Goal: Task Accomplishment & Management: Complete application form

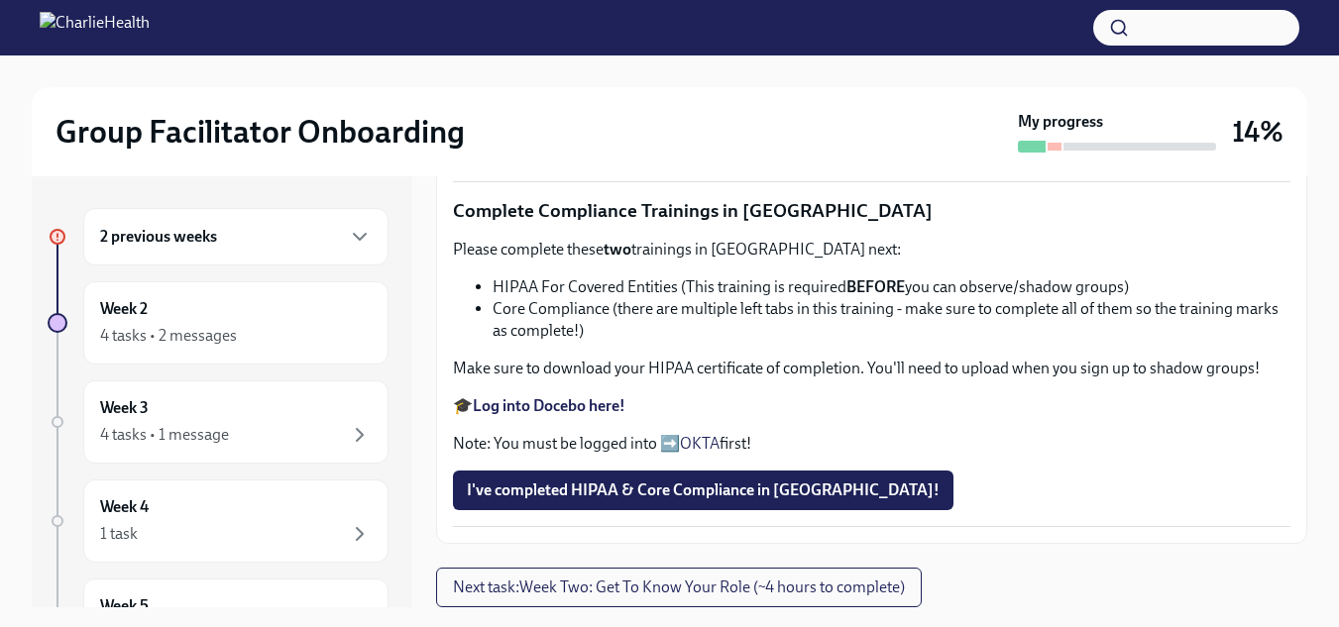
scroll to position [1405, 0]
click at [557, 411] on strong "Log into Docebo here!" at bounding box center [549, 405] width 153 height 19
click at [696, 437] on link "OKTA" at bounding box center [700, 443] width 40 height 19
click at [825, 589] on span "Next task : Week Two: Get To Know Your Role (~4 hours to complete)" at bounding box center [679, 588] width 452 height 20
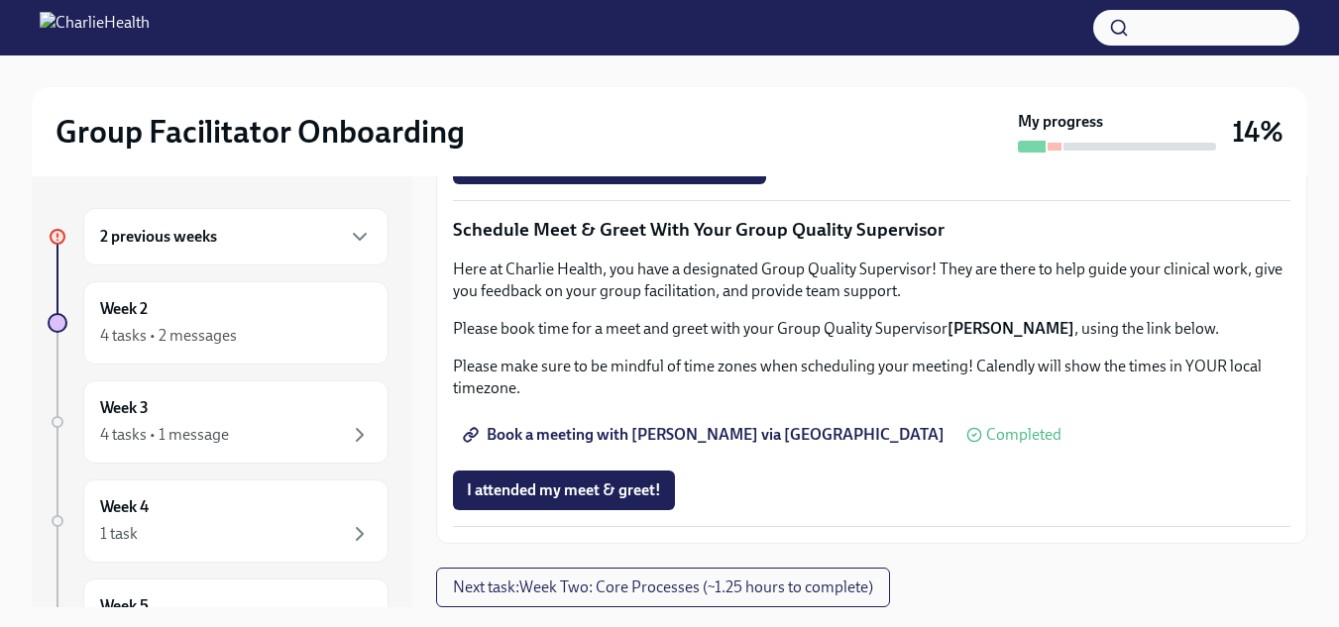
scroll to position [1567, 0]
click at [655, 119] on span "Complete this form to schedule your observations" at bounding box center [647, 109] width 361 height 20
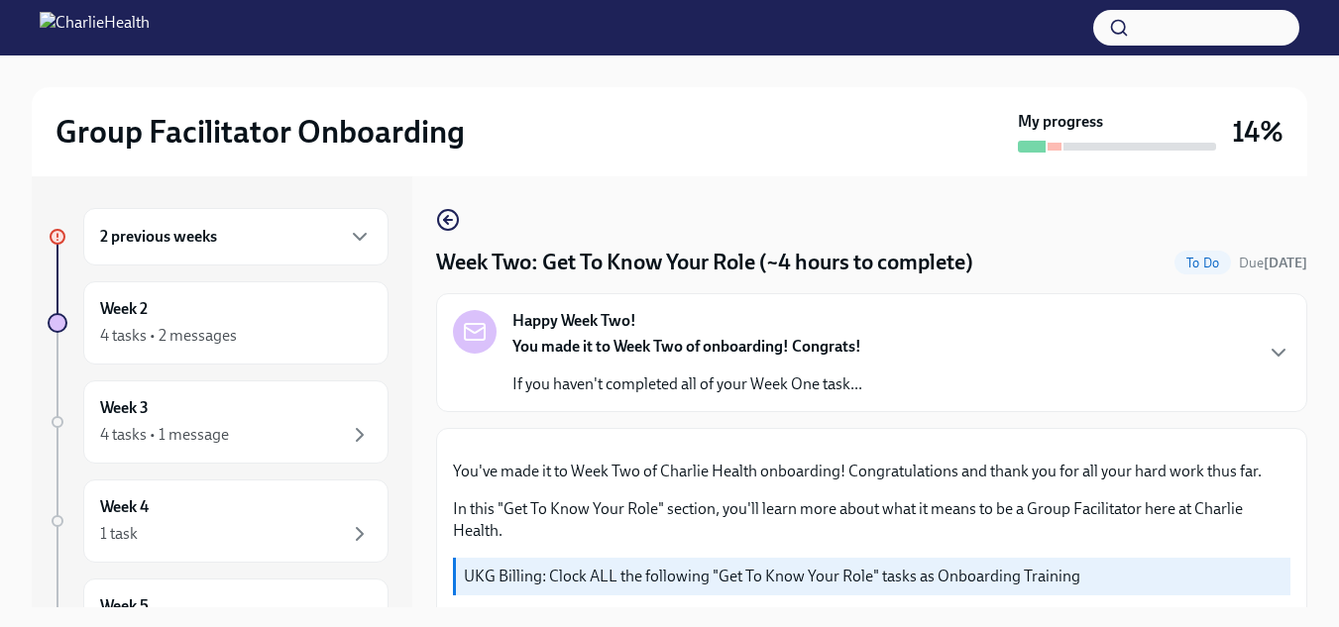
scroll to position [62, 0]
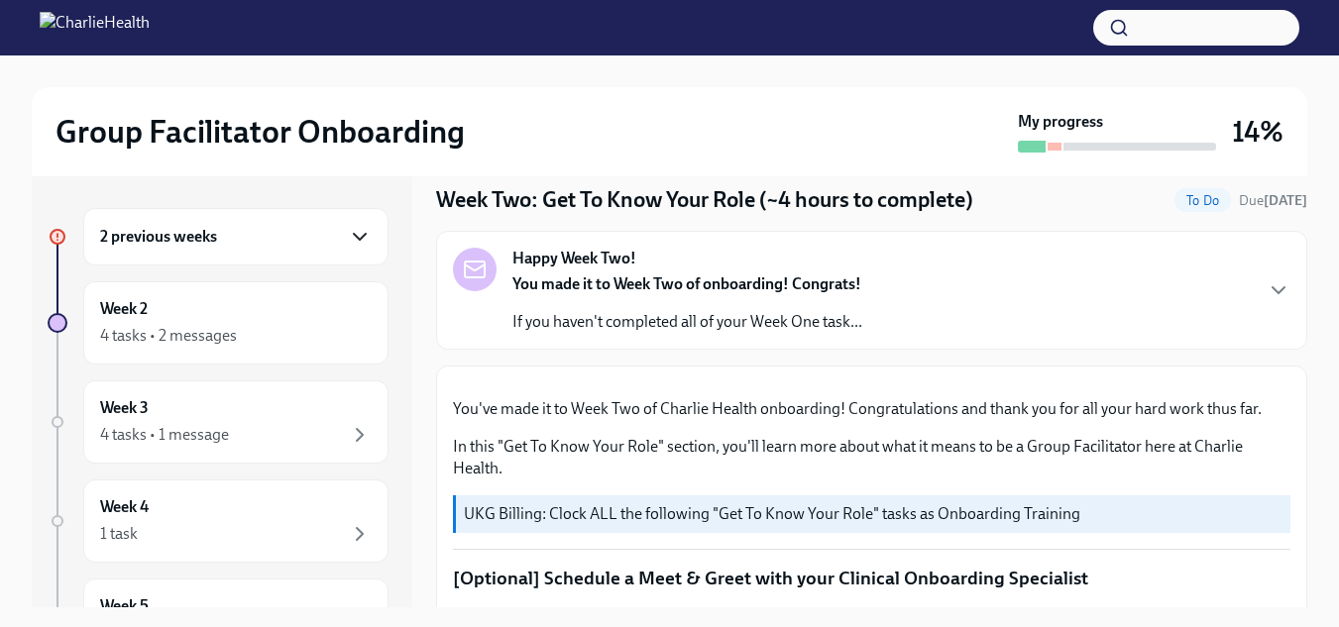
click at [348, 239] on icon "button" at bounding box center [360, 237] width 24 height 24
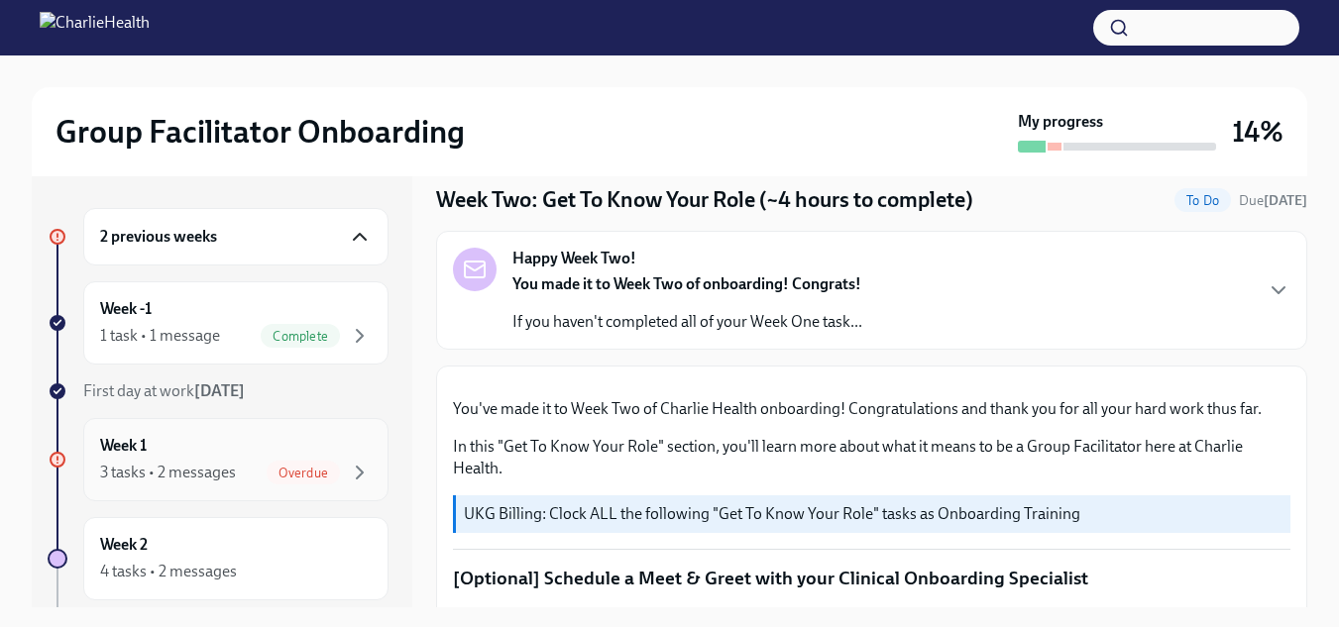
click at [297, 476] on span "Overdue" at bounding box center [303, 473] width 73 height 15
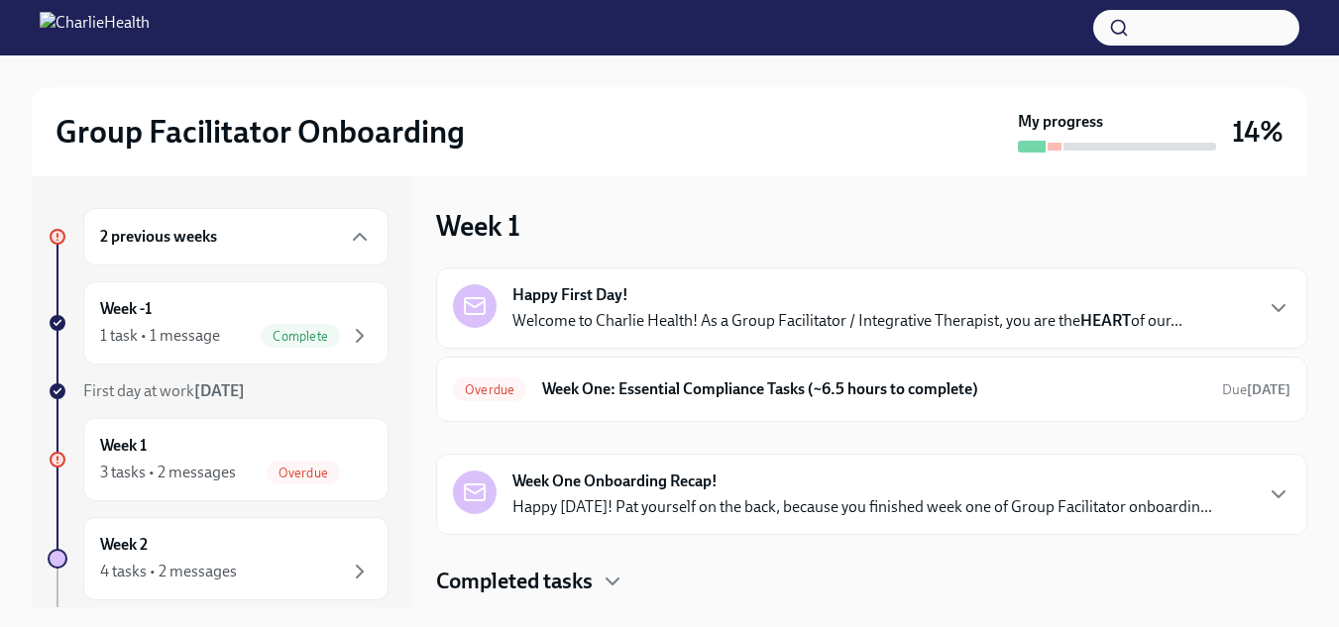
click at [823, 308] on div "Happy First Day! Welcome to Charlie Health! As a Group Facilitator / Integrativ…" at bounding box center [847, 308] width 670 height 48
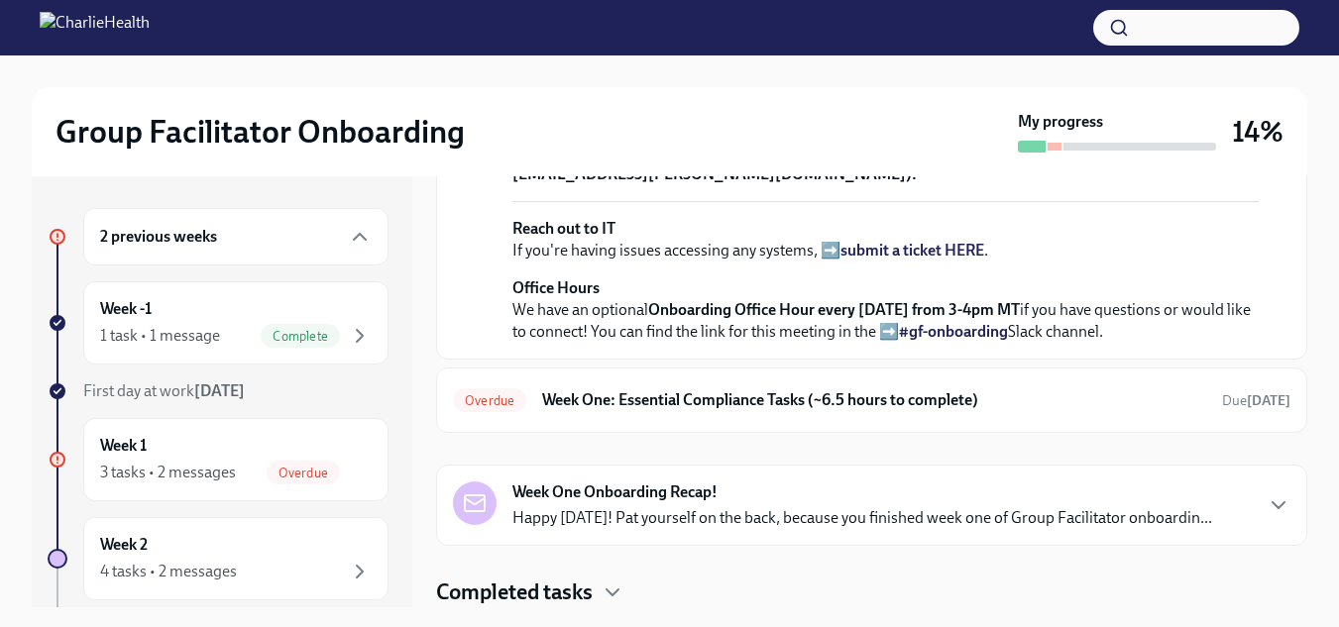
scroll to position [878, 0]
click at [800, 389] on div "Overdue Week One: Essential Compliance Tasks (~6.5 hours to complete) Due [DATE]" at bounding box center [872, 401] width 838 height 32
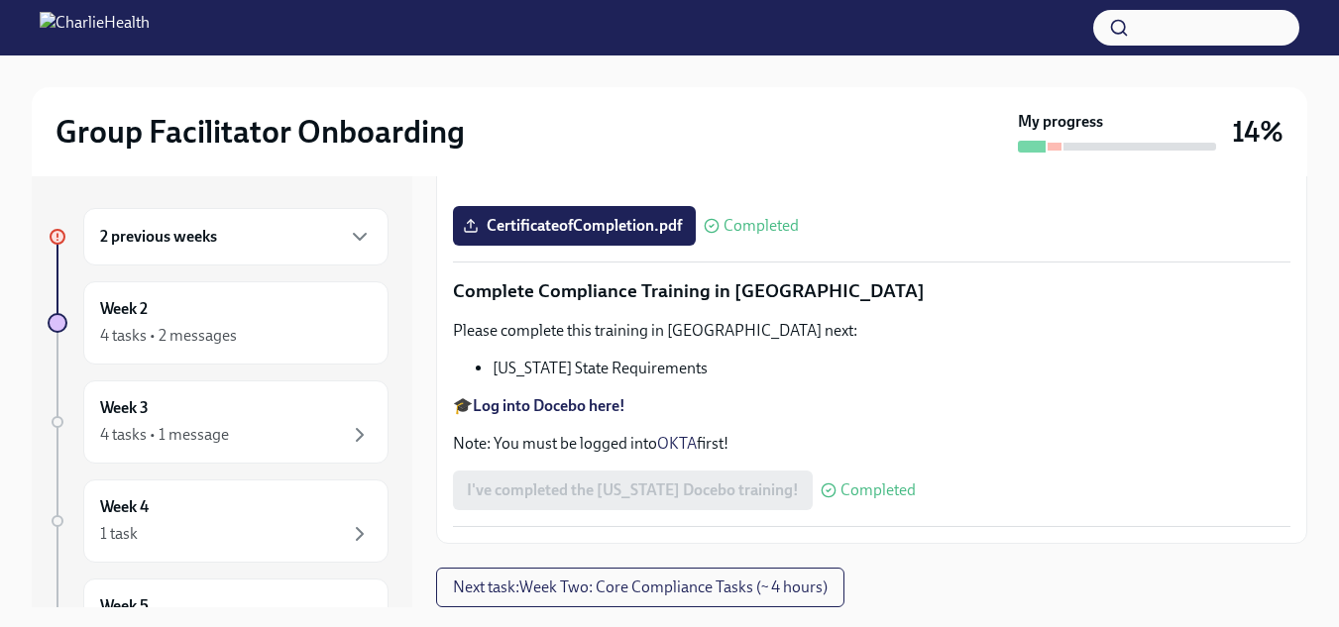
scroll to position [4515, 0]
click at [691, 599] on button "Next task : Week Two: Core Compliance Tasks (~ 4 hours)" at bounding box center [640, 588] width 408 height 40
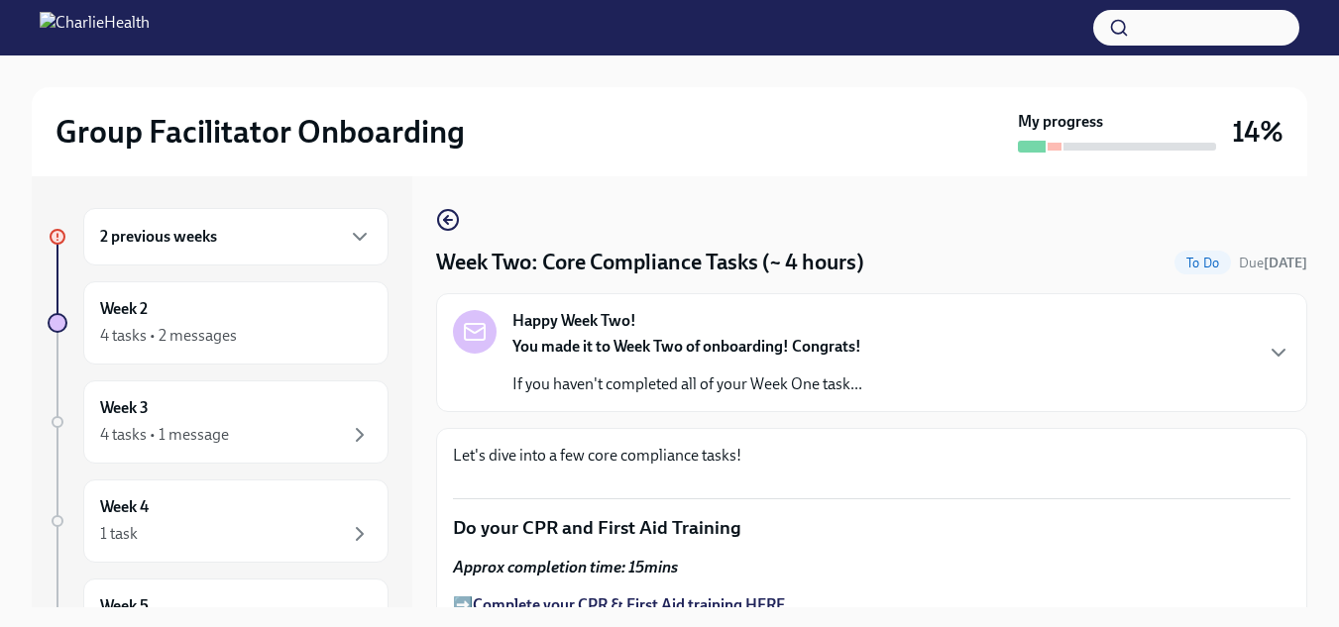
click at [889, 372] on div "Happy Week Two! You made it to Week Two of onboarding! Congrats! If you haven't…" at bounding box center [872, 352] width 838 height 85
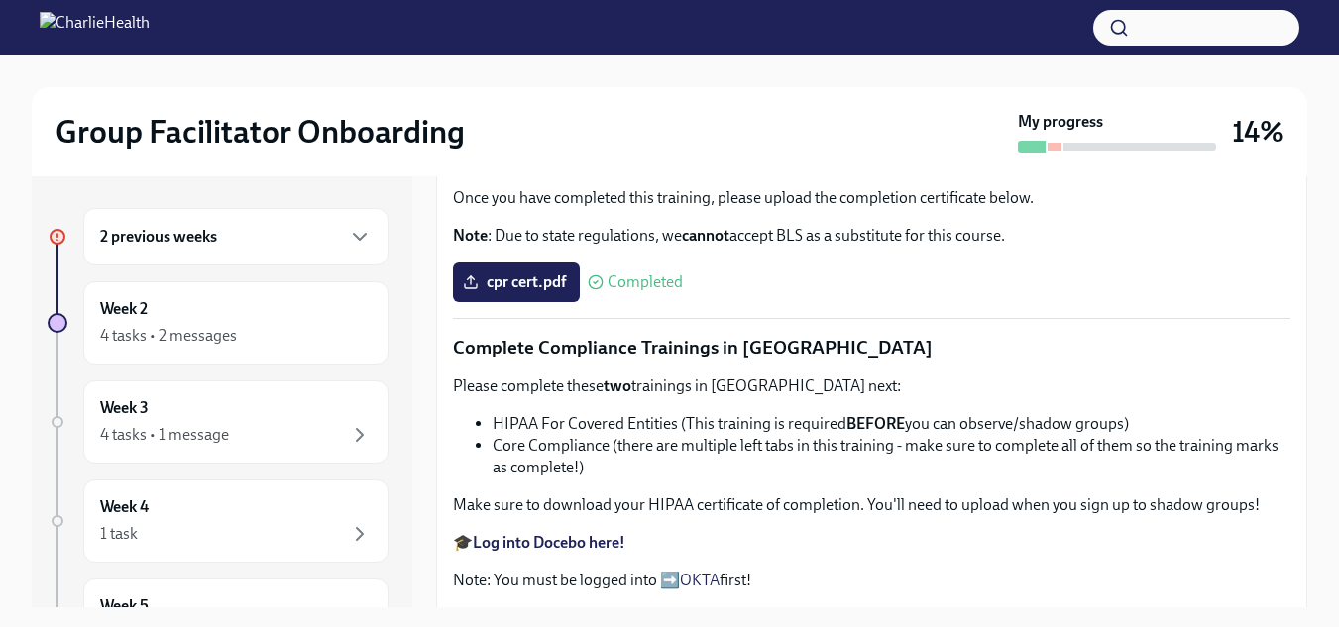
scroll to position [787, 0]
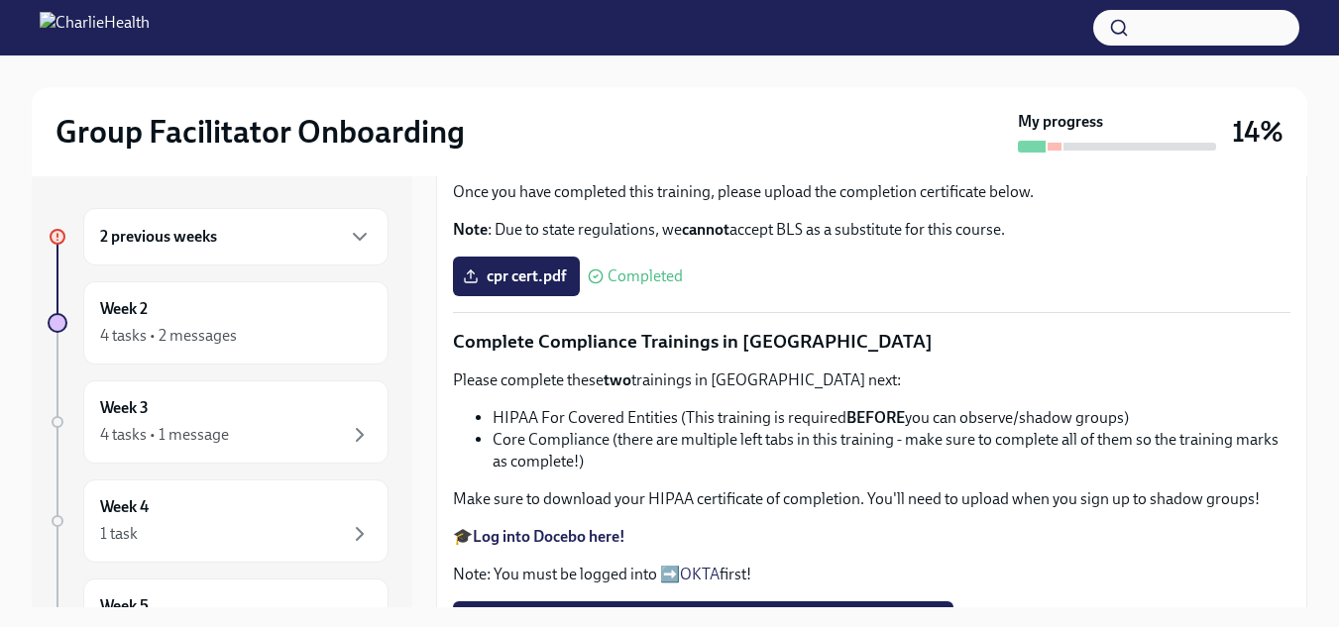
click at [889, 372] on div "Let's dive into a few core compliance tasks! Do your CPR and First Aid Training…" at bounding box center [872, 326] width 838 height 664
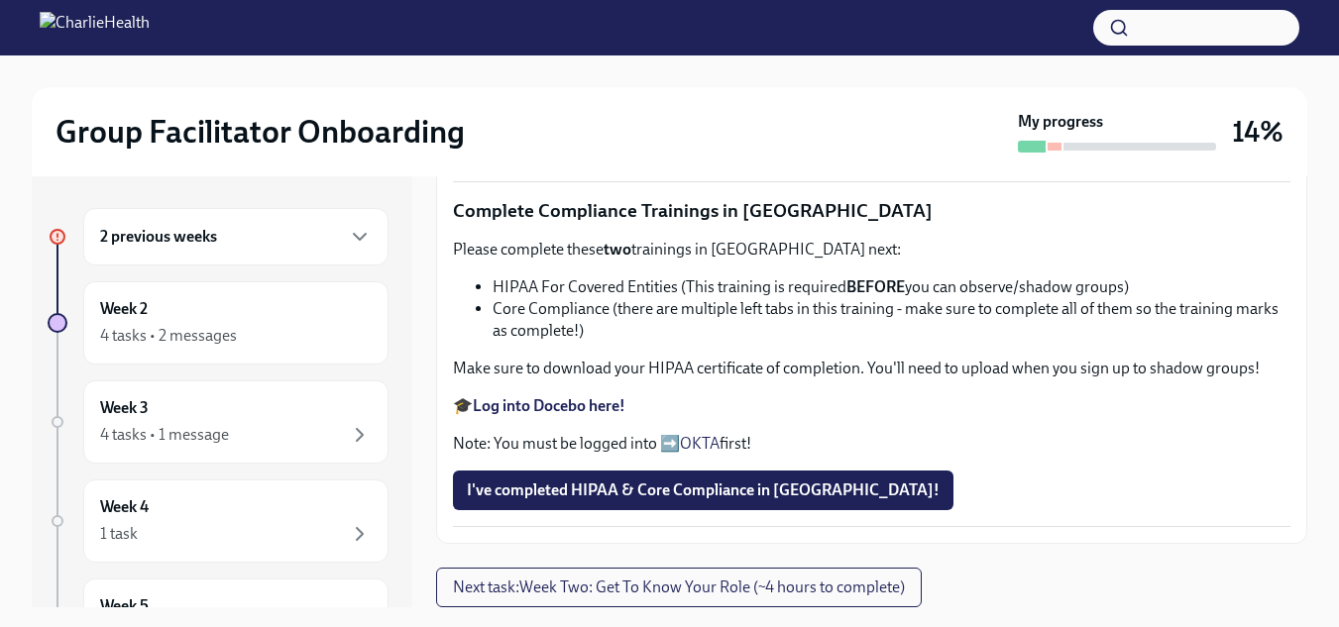
scroll to position [2093, 0]
click at [848, 586] on span "Next task : Week Two: Get To Know Your Role (~4 hours to complete)" at bounding box center [679, 588] width 452 height 20
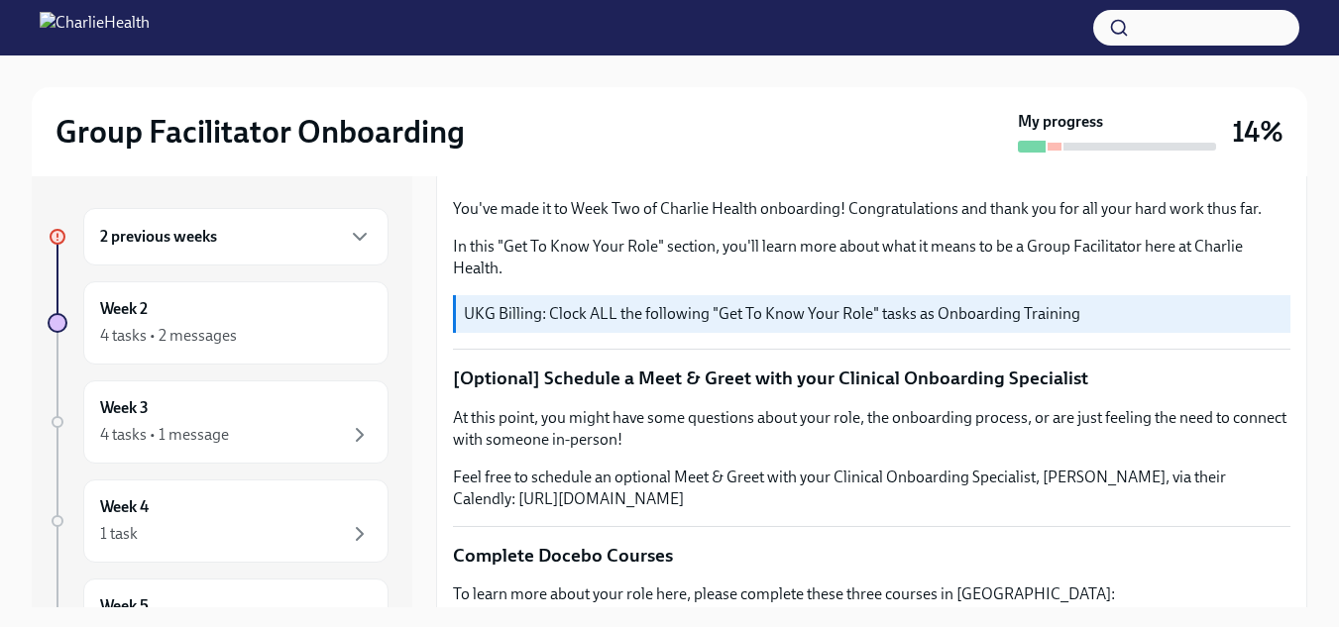
scroll to position [598, 0]
click at [884, 53] on p "Reach out to IT If you're having issues accessing any systems, ➡️ submit a tick…" at bounding box center [885, 31] width 746 height 44
click at [885, 51] on strong "submit a ticket HERE" at bounding box center [913, 41] width 144 height 19
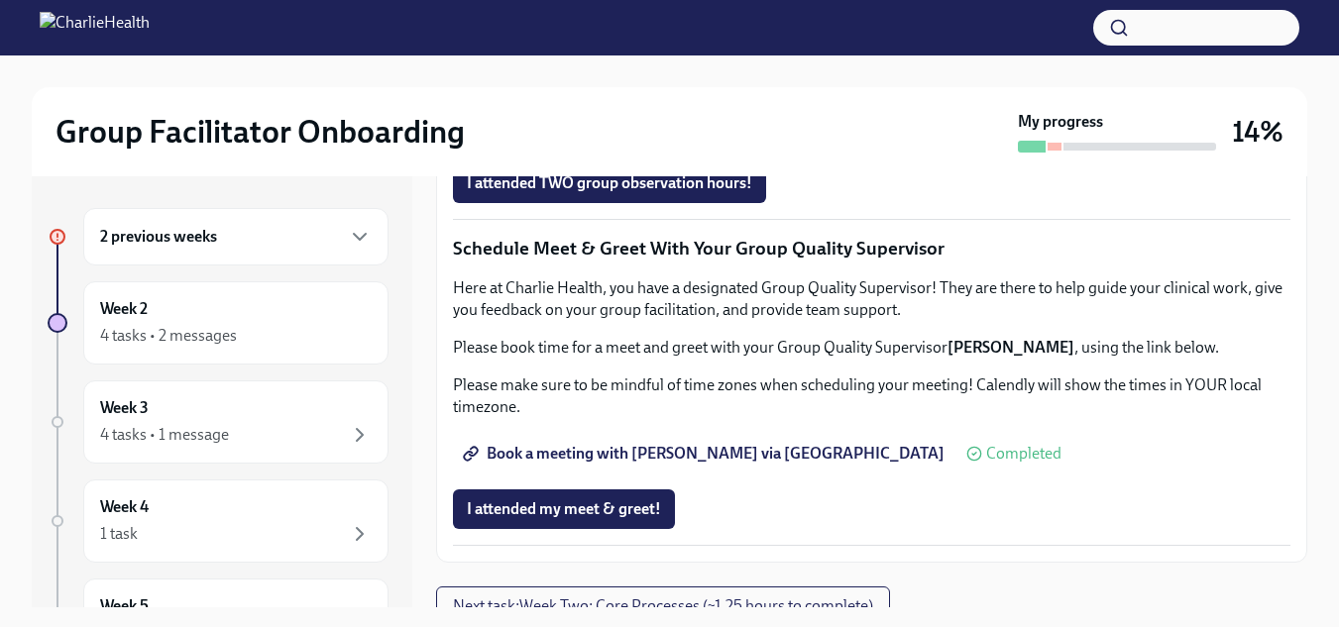
scroll to position [1715, 0]
click at [355, 252] on div "2 previous weeks" at bounding box center [235, 236] width 305 height 57
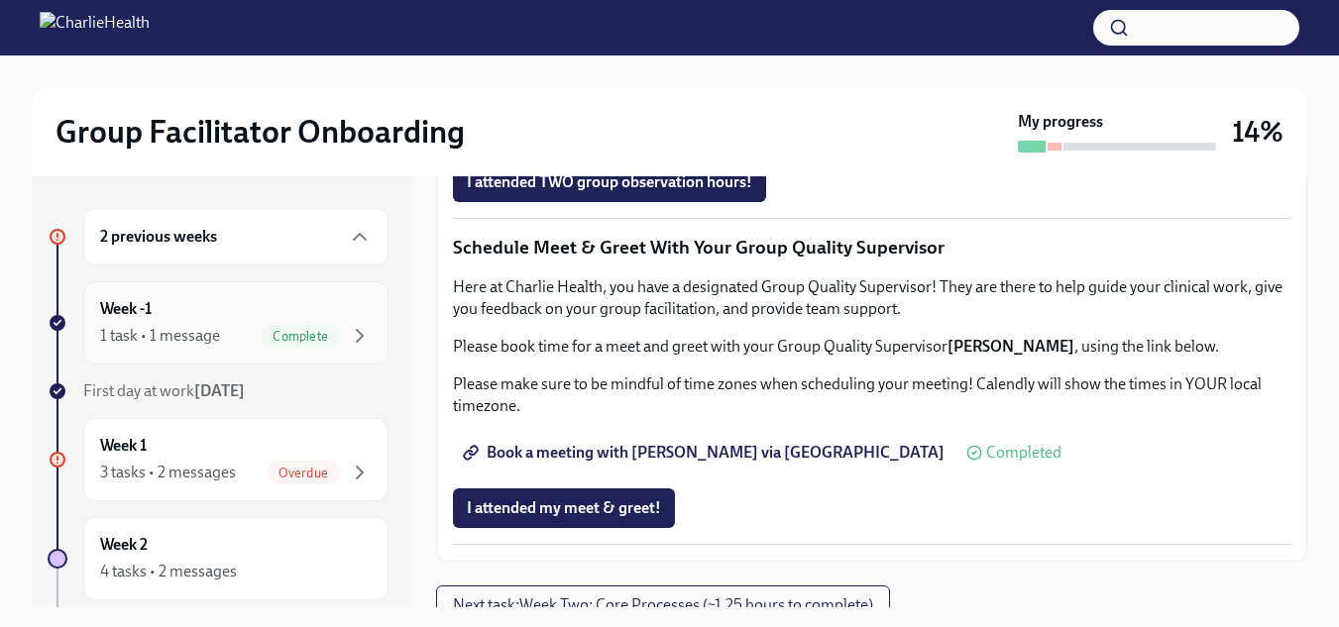
click at [237, 337] on div "1 task • 1 message Complete" at bounding box center [236, 336] width 272 height 24
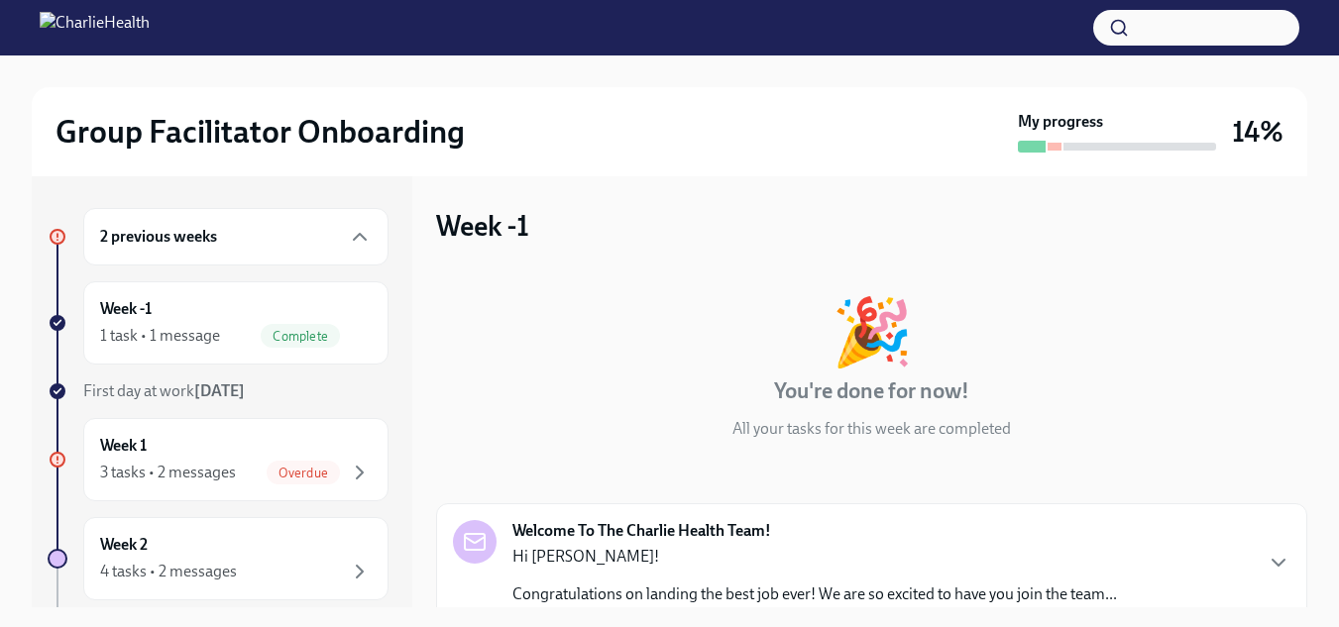
scroll to position [158, 0]
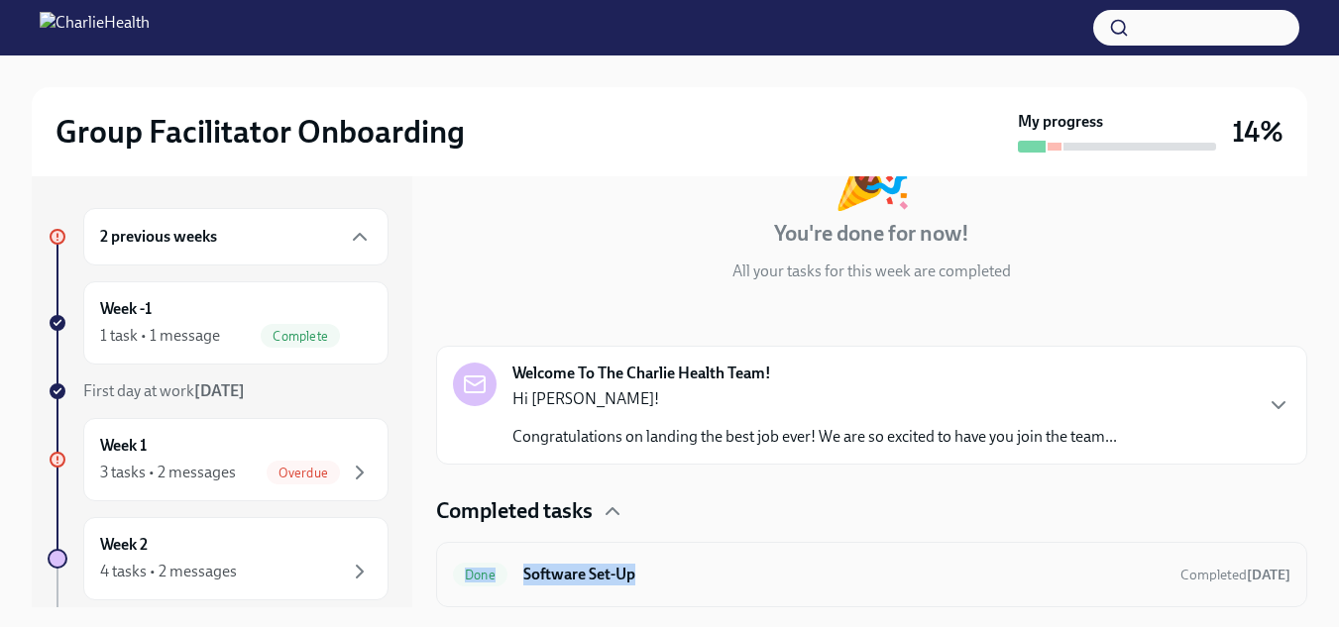
drag, startPoint x: 870, startPoint y: 515, endPoint x: 763, endPoint y: 544, distance: 110.8
click at [761, 559] on div "Completed tasks Done Software Set-Up Completed [DATE]" at bounding box center [871, 552] width 871 height 111
click at [1034, 384] on div "Welcome To The Charlie Health Team! Hi [PERSON_NAME]! Congratulations on landin…" at bounding box center [814, 405] width 605 height 85
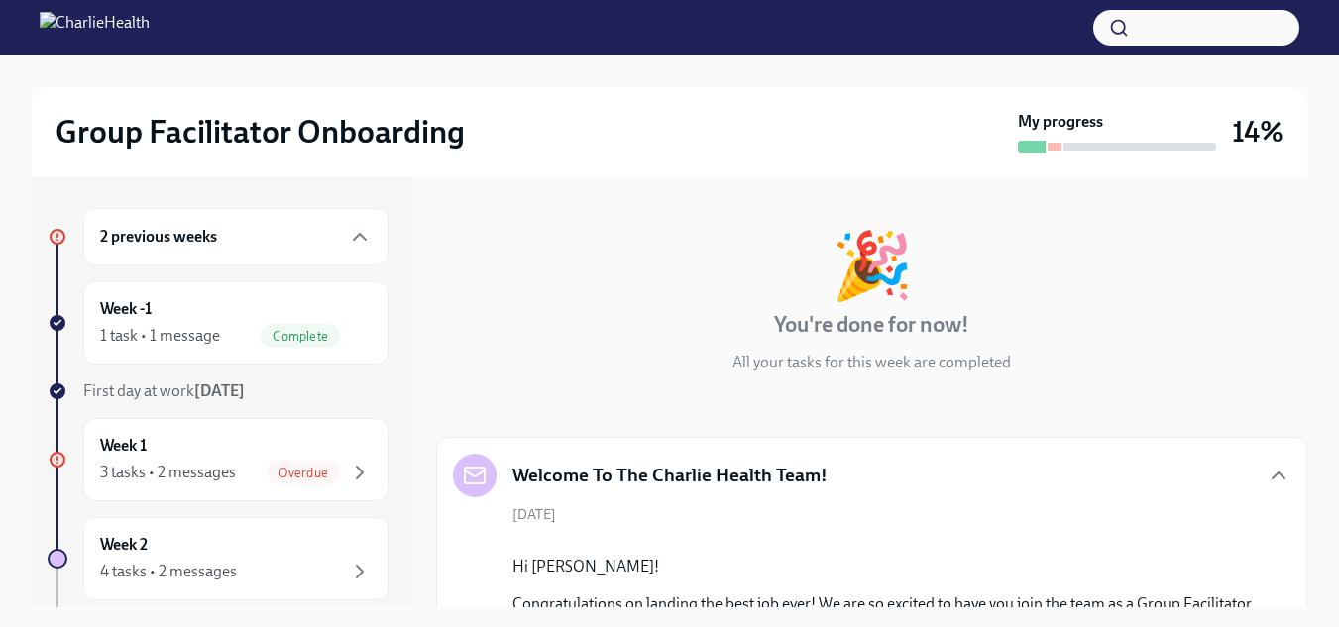
scroll to position [63, 0]
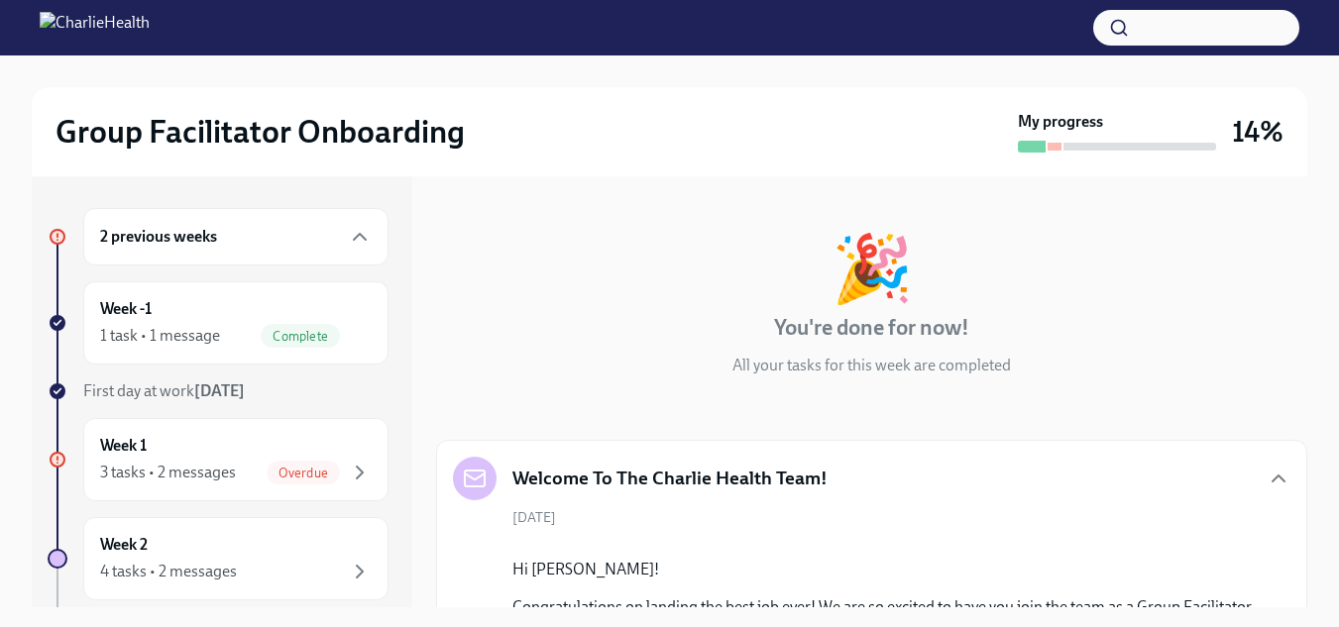
click at [650, 489] on h5 "Welcome To The Charlie Health Team!" at bounding box center [669, 479] width 315 height 26
click at [278, 326] on div "Complete" at bounding box center [300, 336] width 79 height 24
click at [306, 457] on div "Week 1 3 tasks • 2 messages Overdue" at bounding box center [236, 460] width 272 height 50
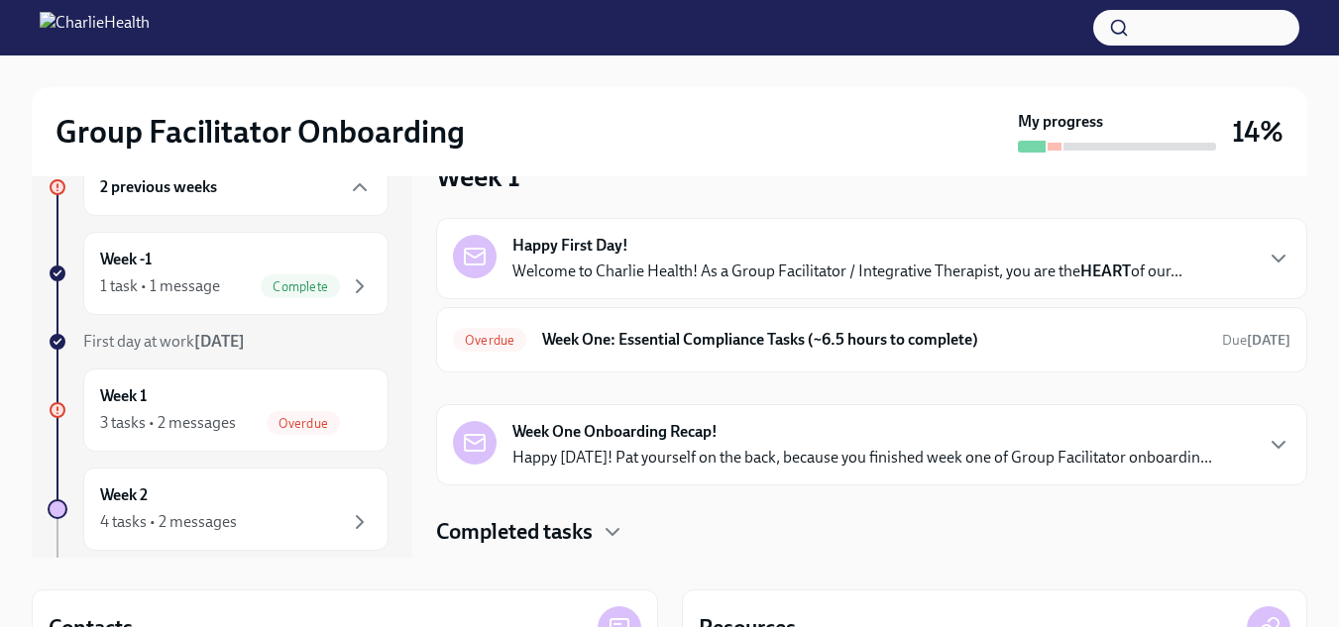
scroll to position [42, 0]
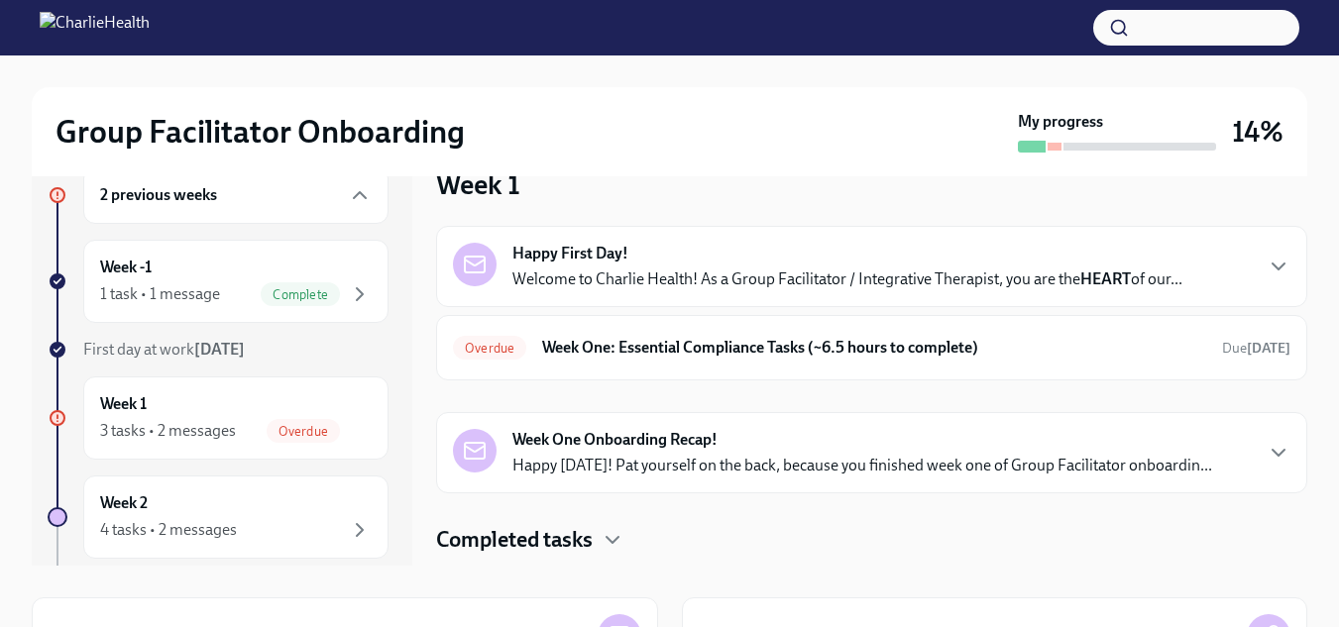
click at [766, 289] on p "Welcome to Charlie Health! As a Group Facilitator / Integrative Therapist, you …" at bounding box center [847, 280] width 670 height 22
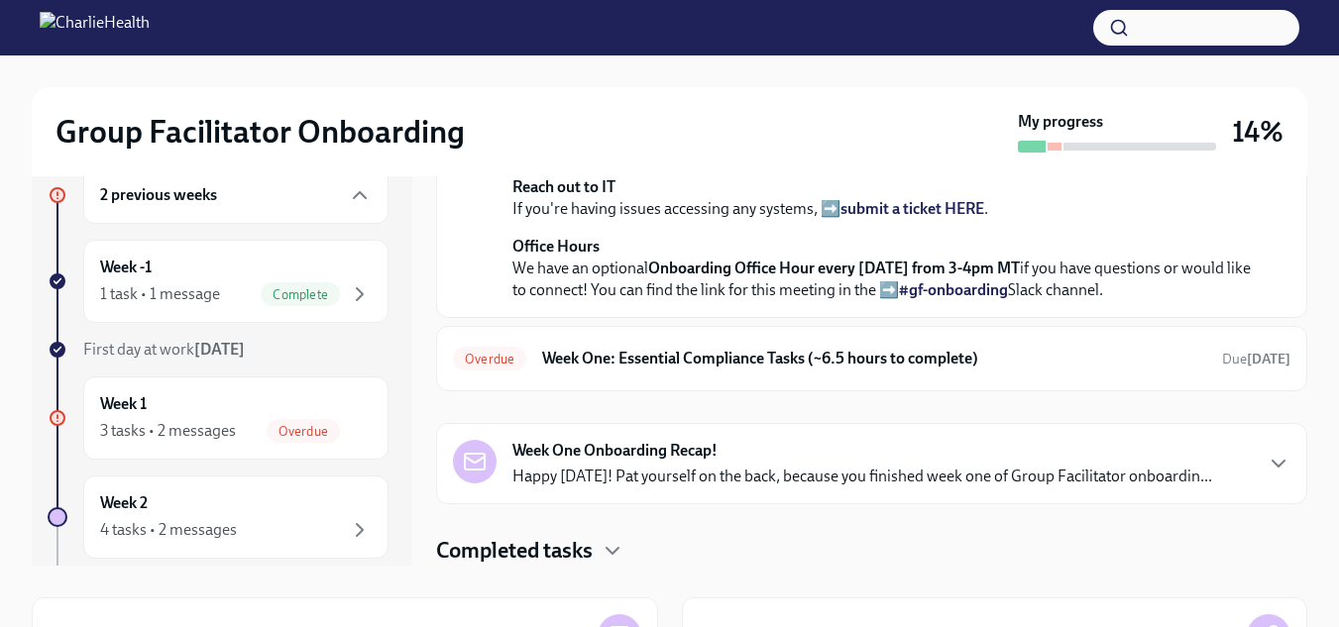
scroll to position [878, 0]
click at [784, 370] on h6 "Week One: Essential Compliance Tasks (~6.5 hours to complete)" at bounding box center [874, 359] width 664 height 22
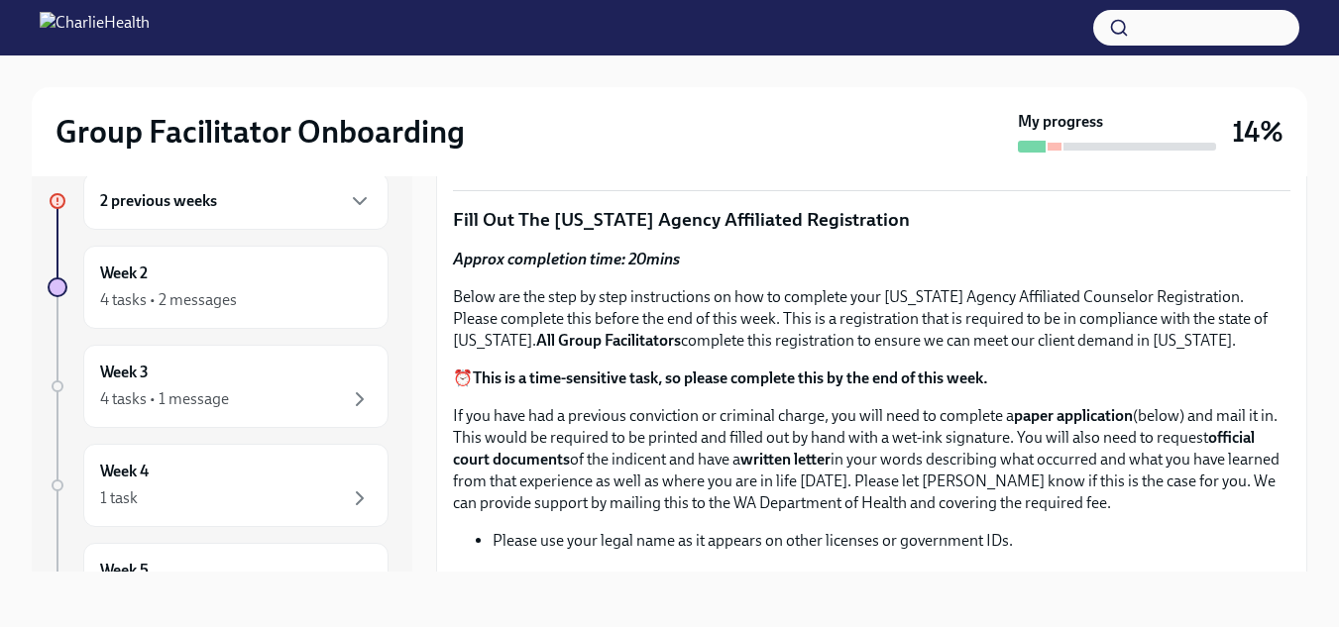
scroll to position [801, 0]
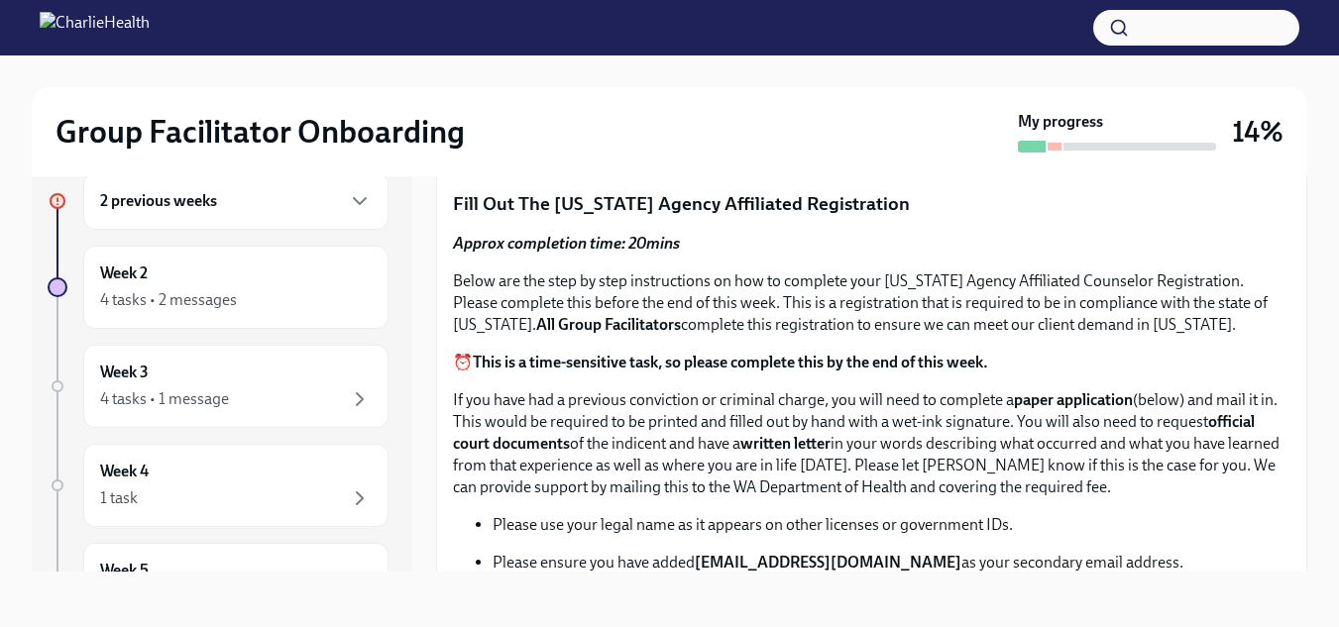
click at [784, 370] on div "Approx completion time: 20mins Below are the step by step instructions on how t…" at bounding box center [872, 603] width 838 height 741
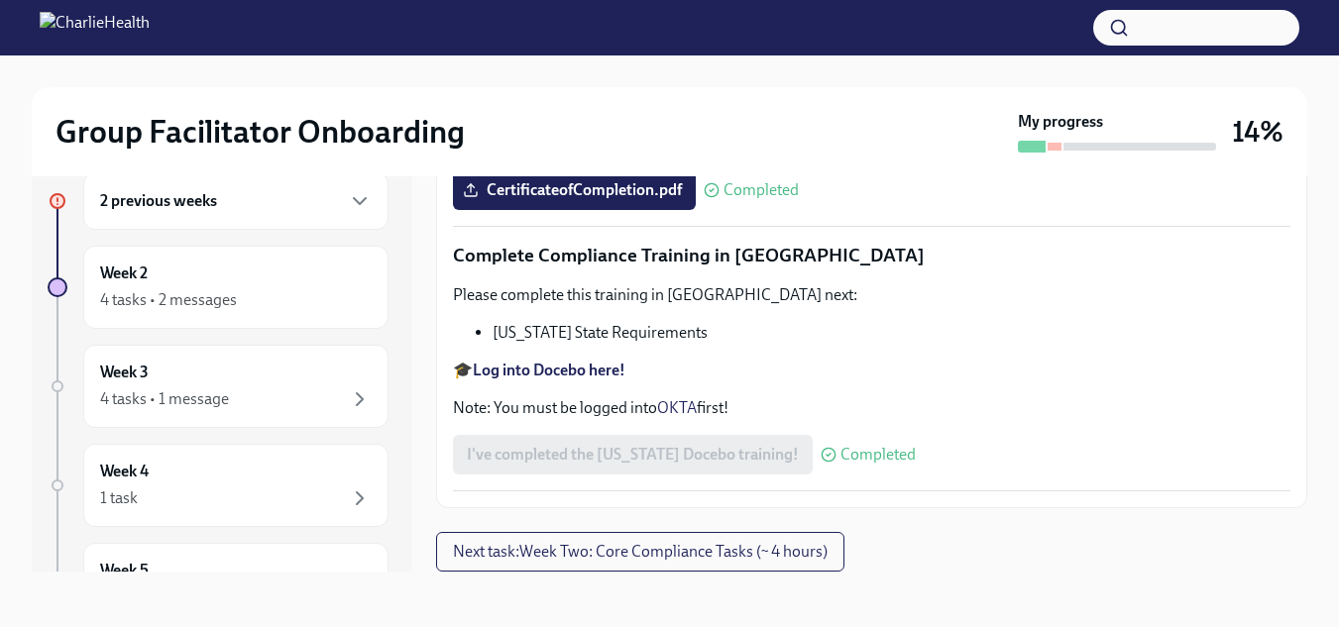
scroll to position [27, 0]
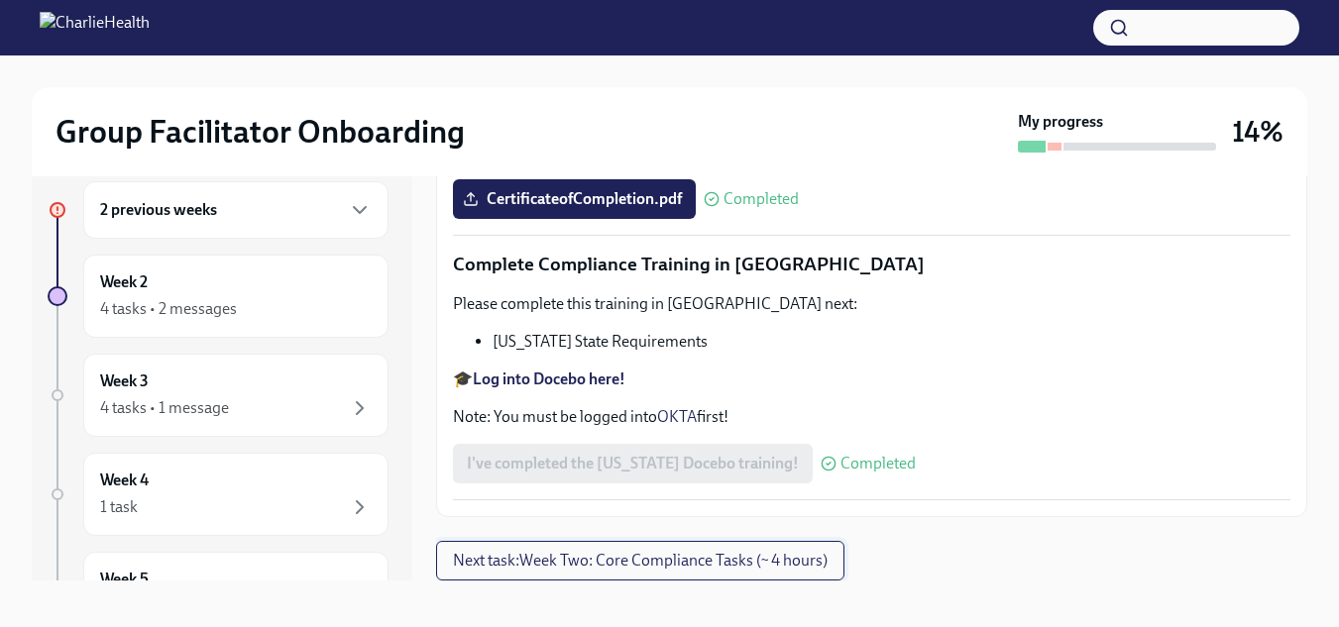
click at [628, 559] on span "Next task : Week Two: Core Compliance Tasks (~ 4 hours)" at bounding box center [640, 561] width 375 height 20
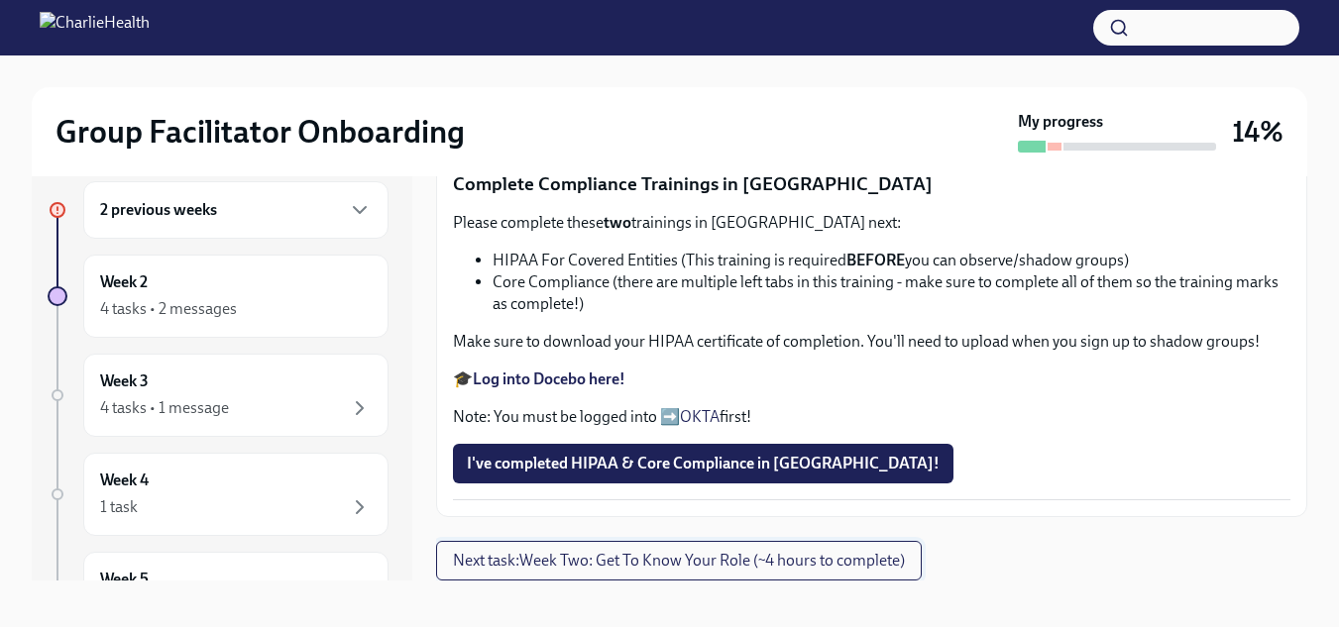
scroll to position [1405, 0]
click at [653, 564] on span "Next task : Week Two: Get To Know Your Role (~4 hours to complete)" at bounding box center [679, 561] width 452 height 20
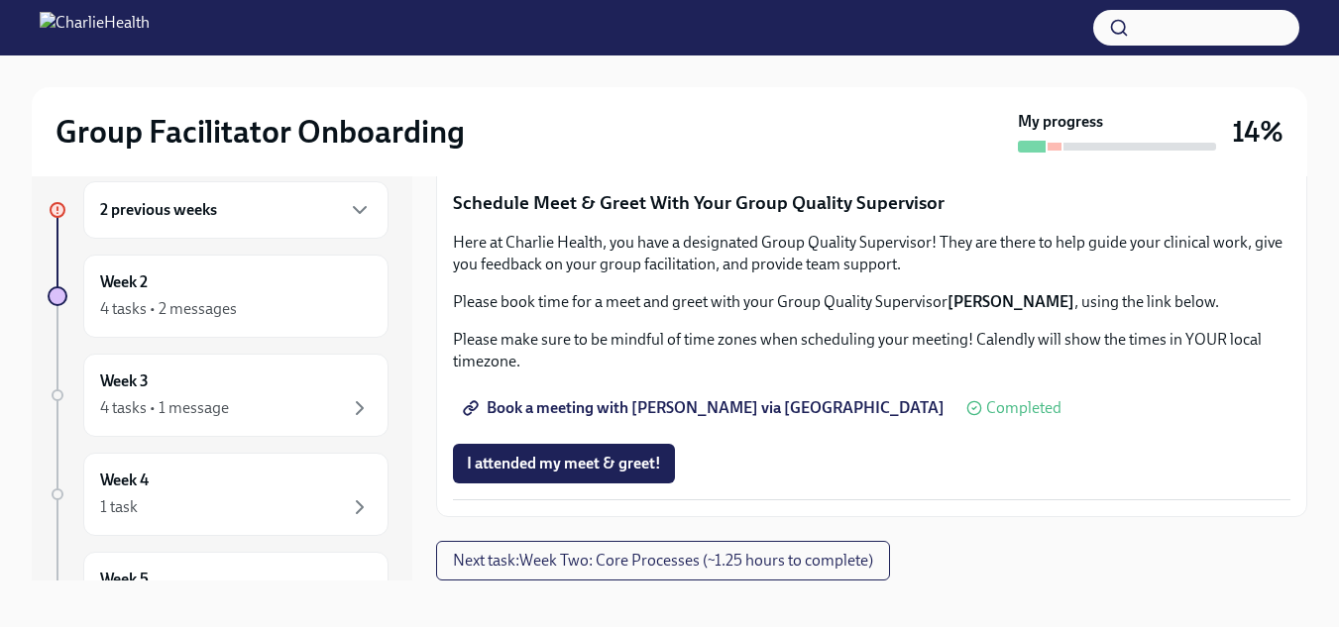
scroll to position [2013, 0]
click at [715, 569] on span "Next task : Week Two: Core Processes (~1.25 hours to complete)" at bounding box center [663, 561] width 420 height 20
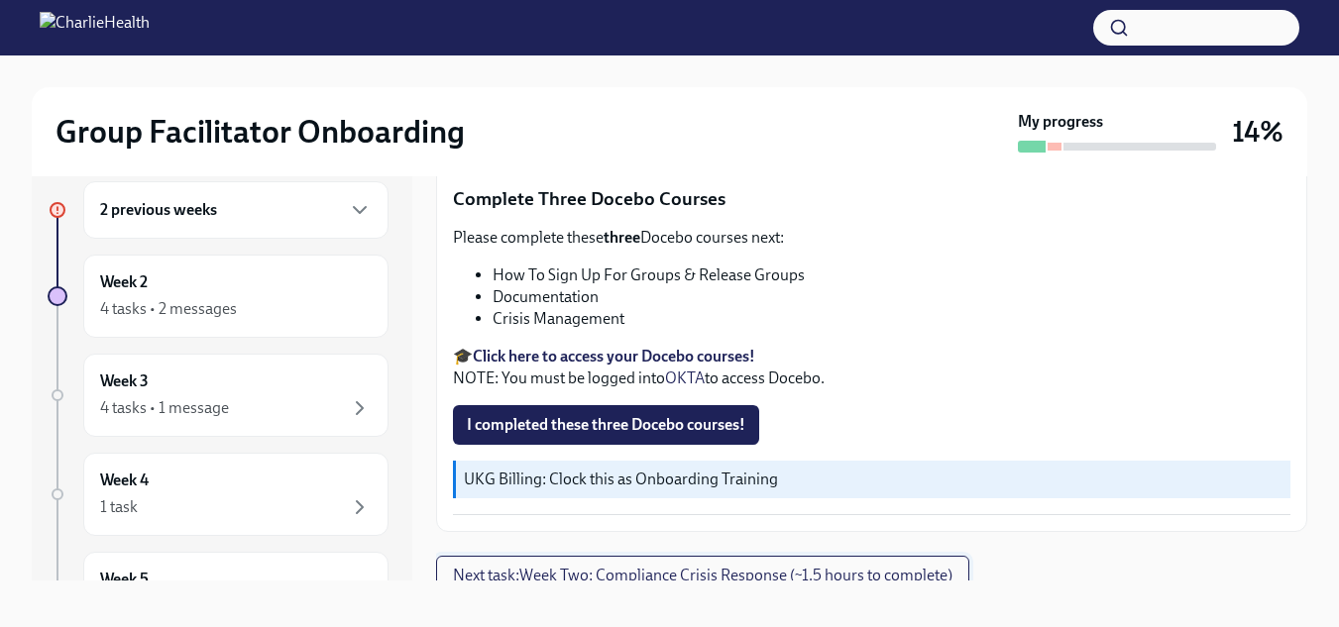
scroll to position [860, 0]
click at [715, 569] on span "Next task : Week Two: Compliance Crisis Response (~1.5 hours to complete)" at bounding box center [703, 577] width 500 height 20
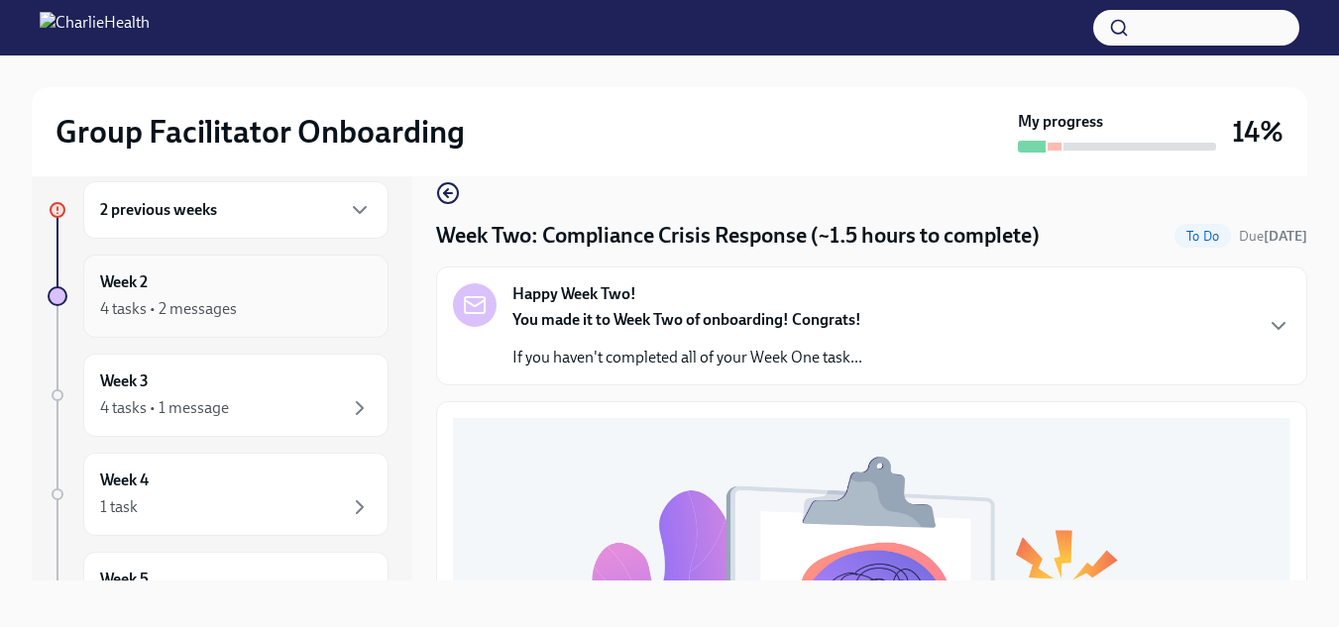
click at [278, 327] on div "Week 2 4 tasks • 2 messages" at bounding box center [235, 296] width 305 height 83
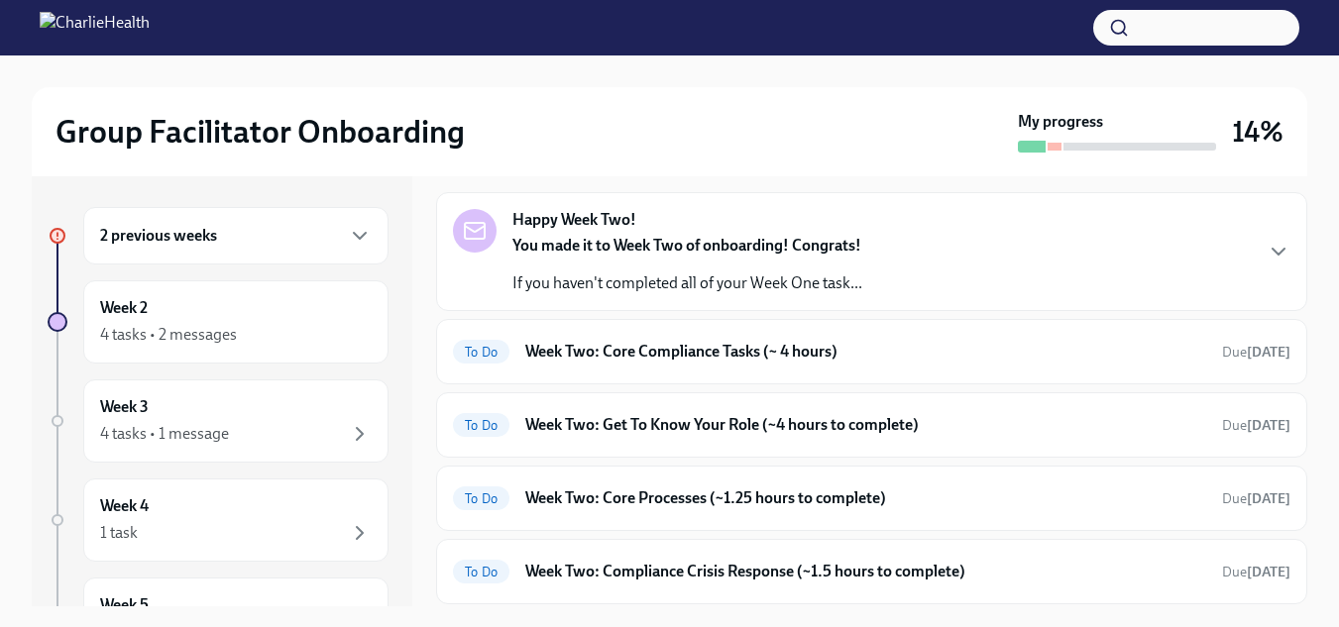
scroll to position [240, 0]
click at [894, 356] on h6 "Week Two: Core Compliance Tasks (~ 4 hours)" at bounding box center [865, 351] width 681 height 22
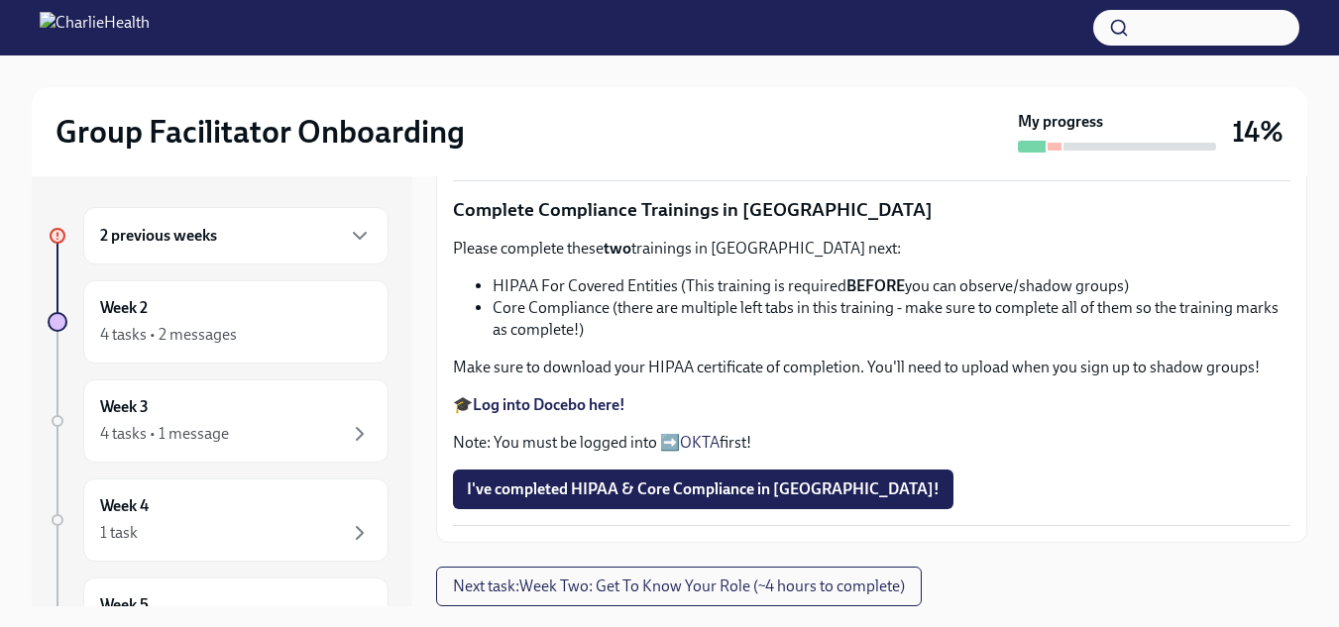
scroll to position [36, 0]
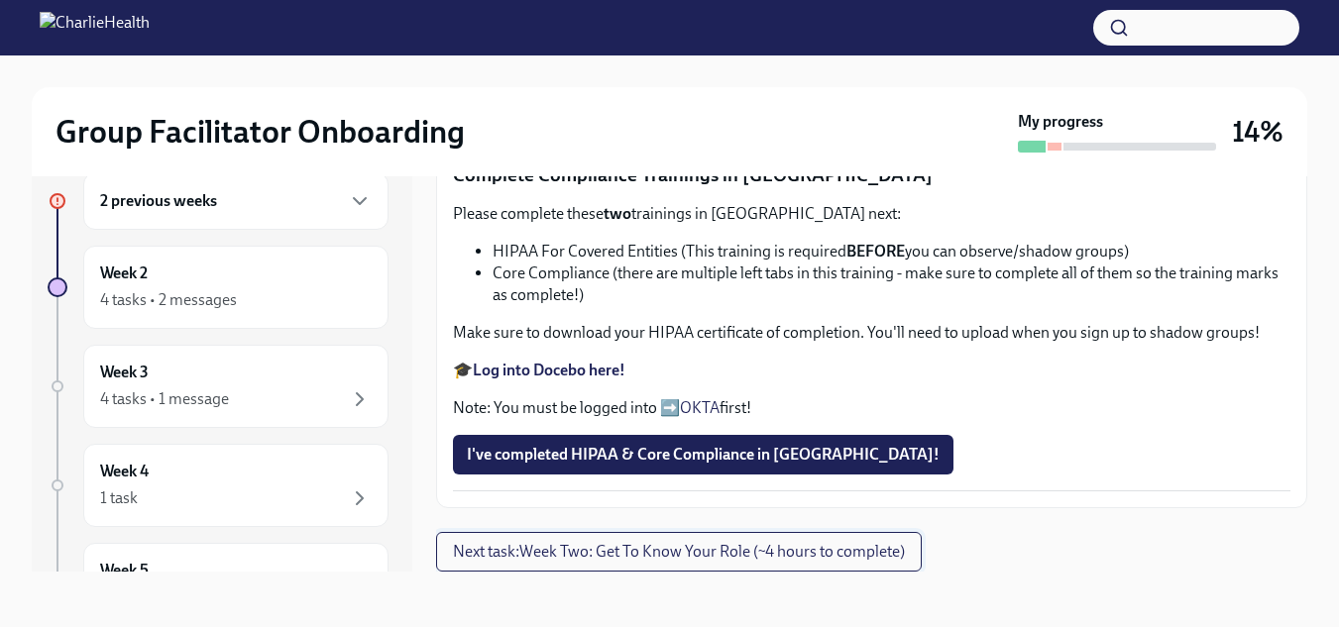
click at [871, 561] on span "Next task : Week Two: Get To Know Your Role (~4 hours to complete)" at bounding box center [679, 552] width 452 height 20
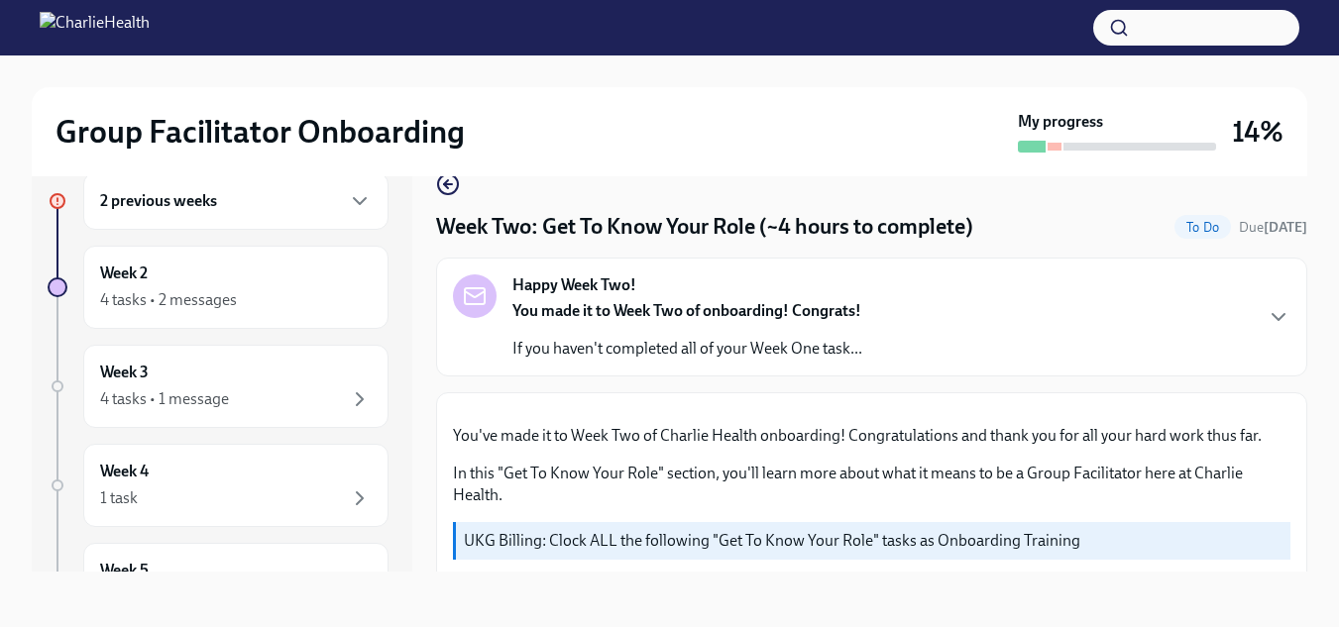
scroll to position [1, 0]
click at [602, 308] on strong "You made it to Week Two of onboarding! Congrats!" at bounding box center [686, 309] width 349 height 19
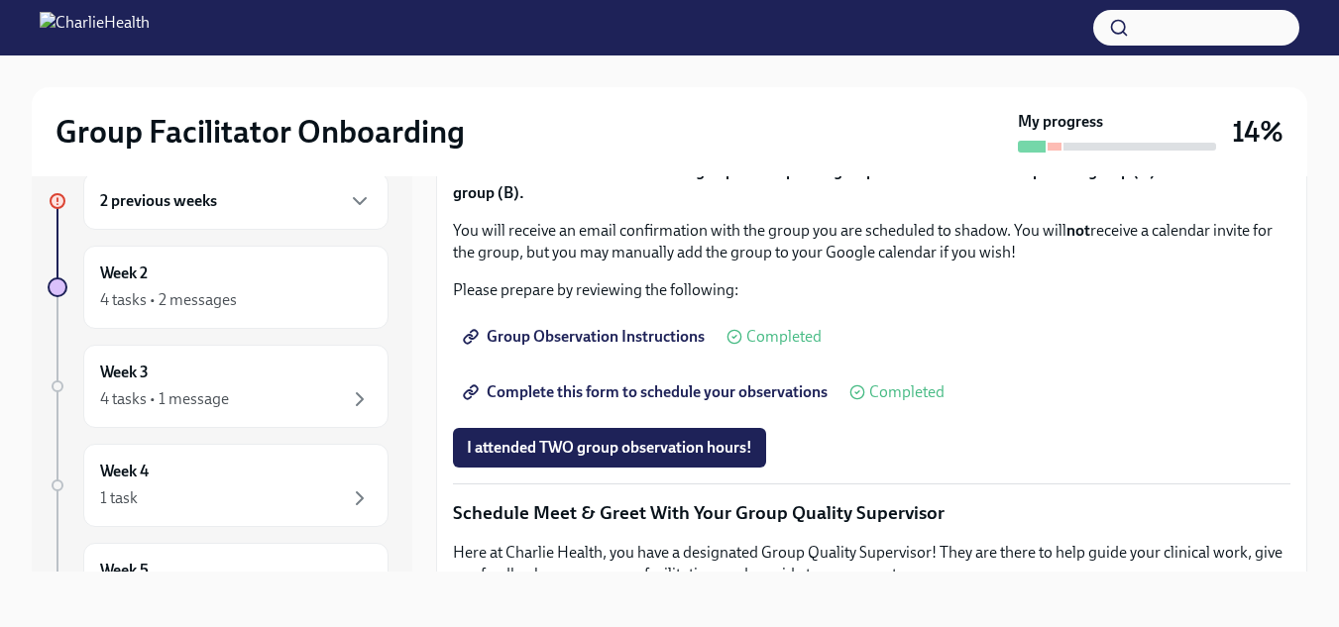
scroll to position [1412, 0]
click at [213, 266] on div "Week 2 4 tasks • 2 messages" at bounding box center [236, 288] width 272 height 50
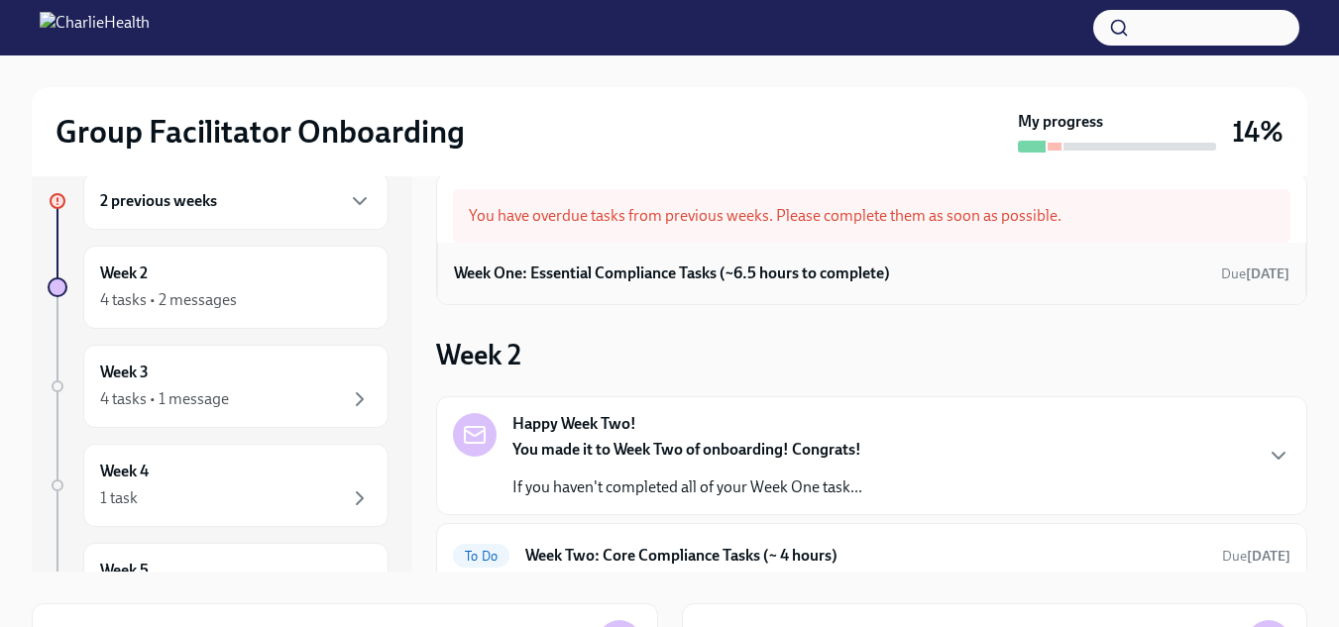
click at [711, 280] on h6 "Week One: Essential Compliance Tasks (~6.5 hours to complete)" at bounding box center [672, 274] width 436 height 22
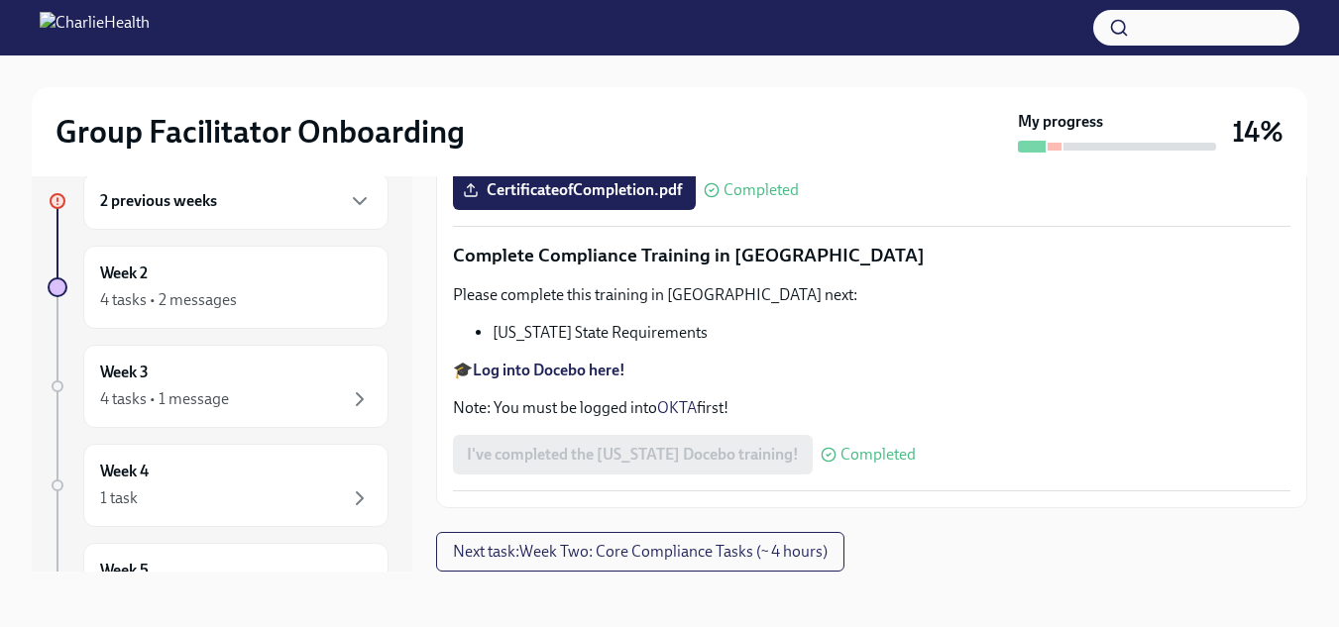
scroll to position [4515, 0]
click at [737, 566] on button "Next task : Week Two: Core Compliance Tasks (~ 4 hours)" at bounding box center [640, 552] width 408 height 40
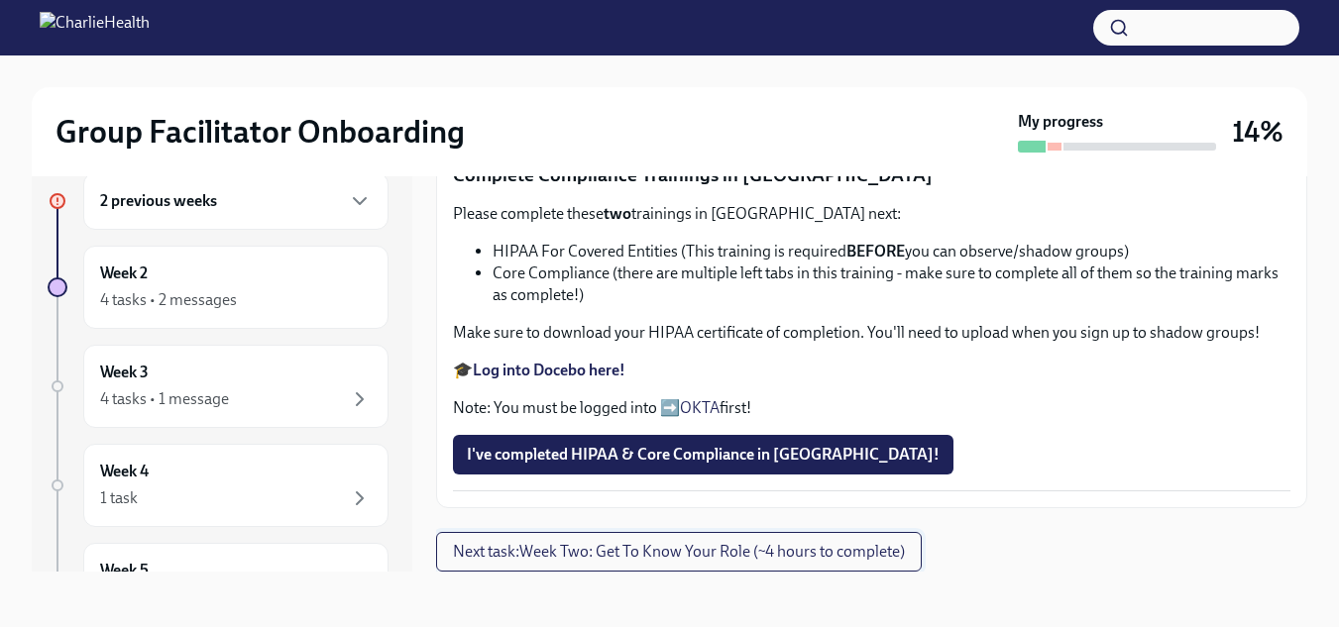
scroll to position [1405, 0]
click at [636, 448] on span "I've completed HIPAA & Core Compliance in [GEOGRAPHIC_DATA]!" at bounding box center [703, 455] width 473 height 20
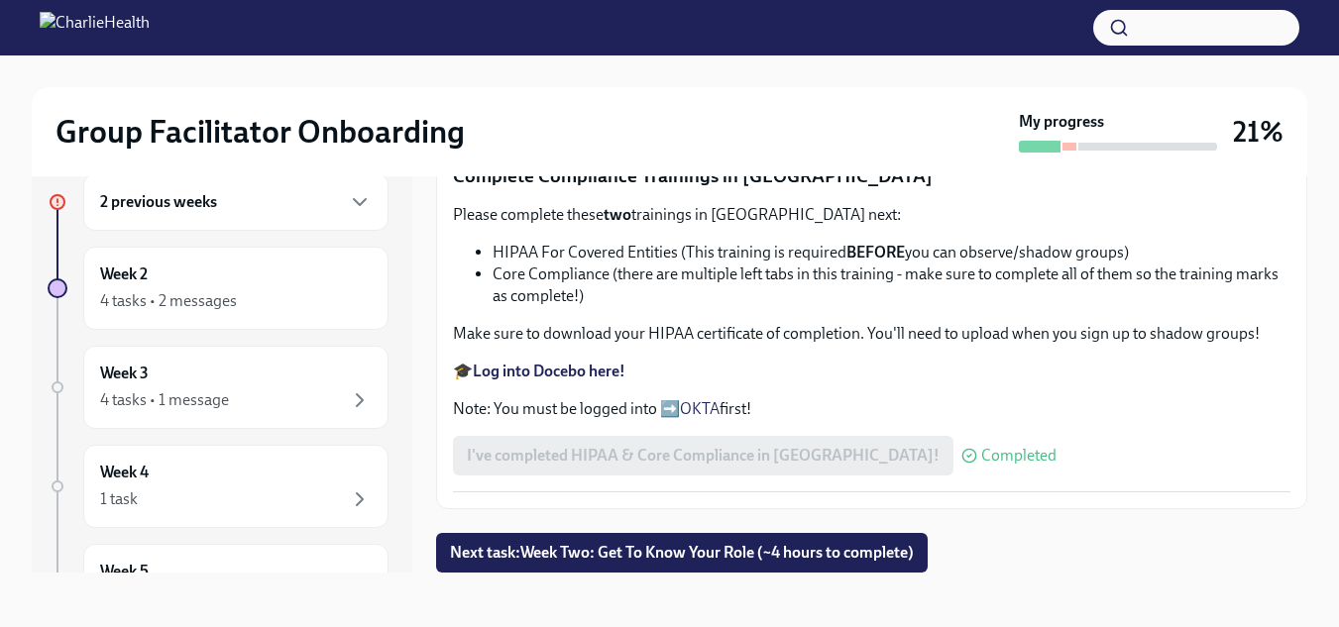
scroll to position [36, 0]
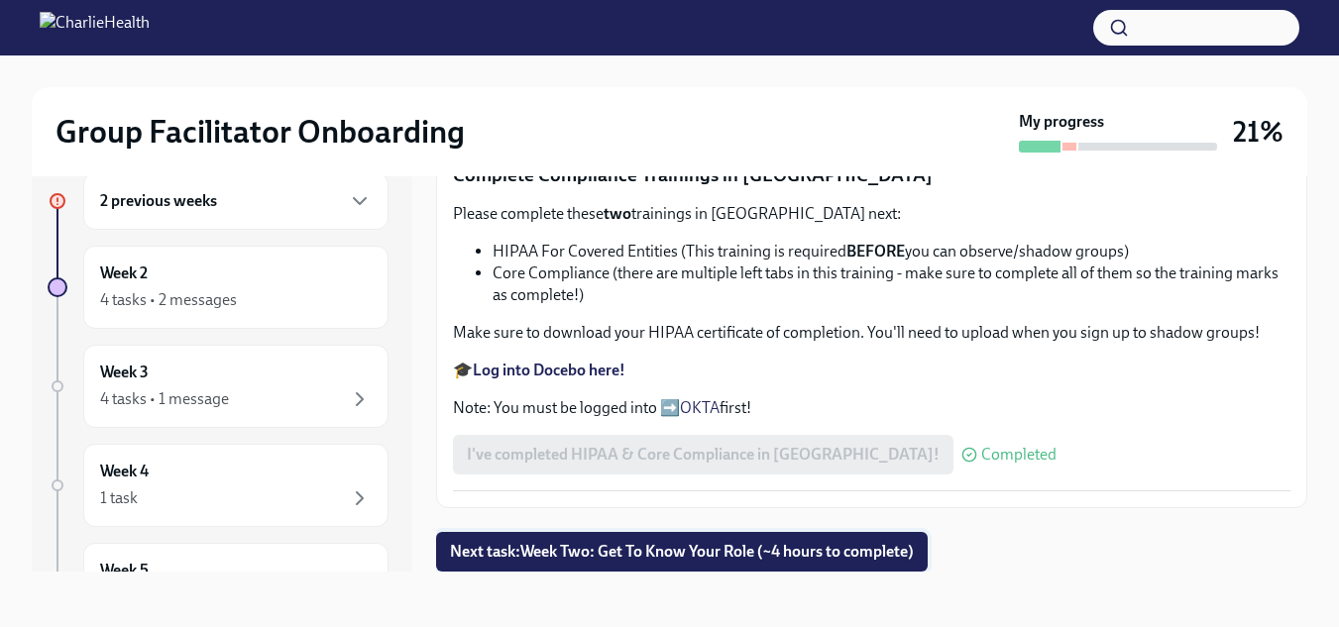
click at [729, 556] on span "Next task : Week Two: Get To Know Your Role (~4 hours to complete)" at bounding box center [682, 552] width 464 height 20
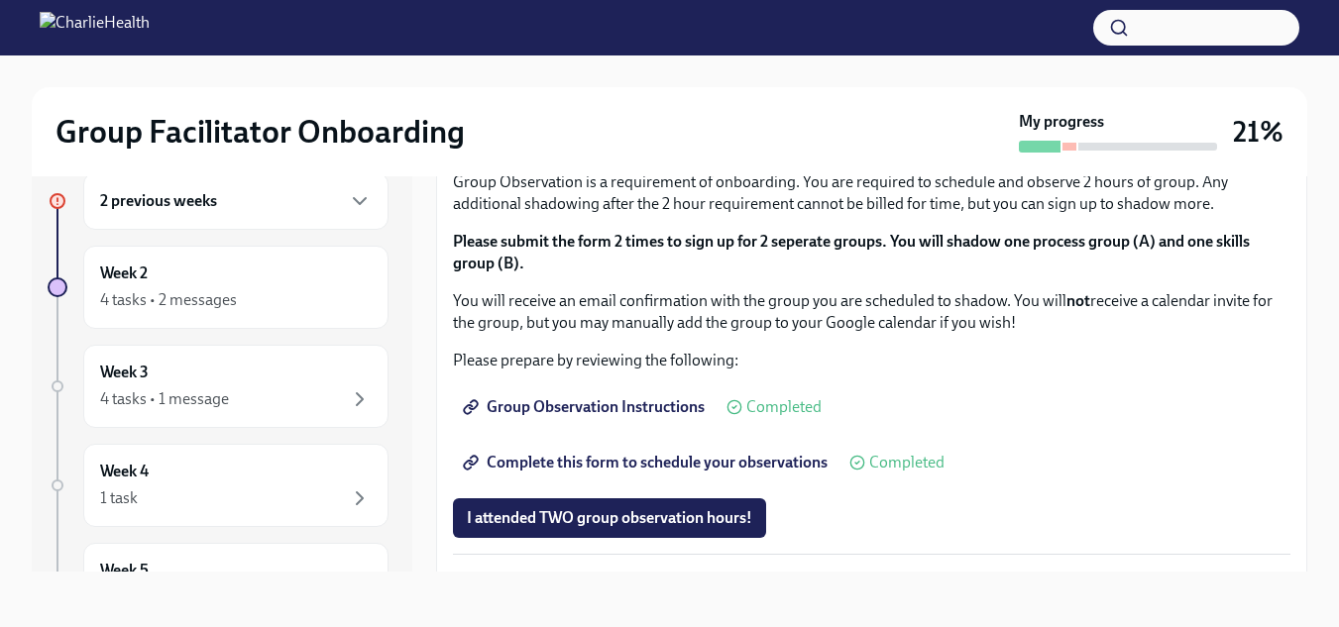
scroll to position [1008, 0]
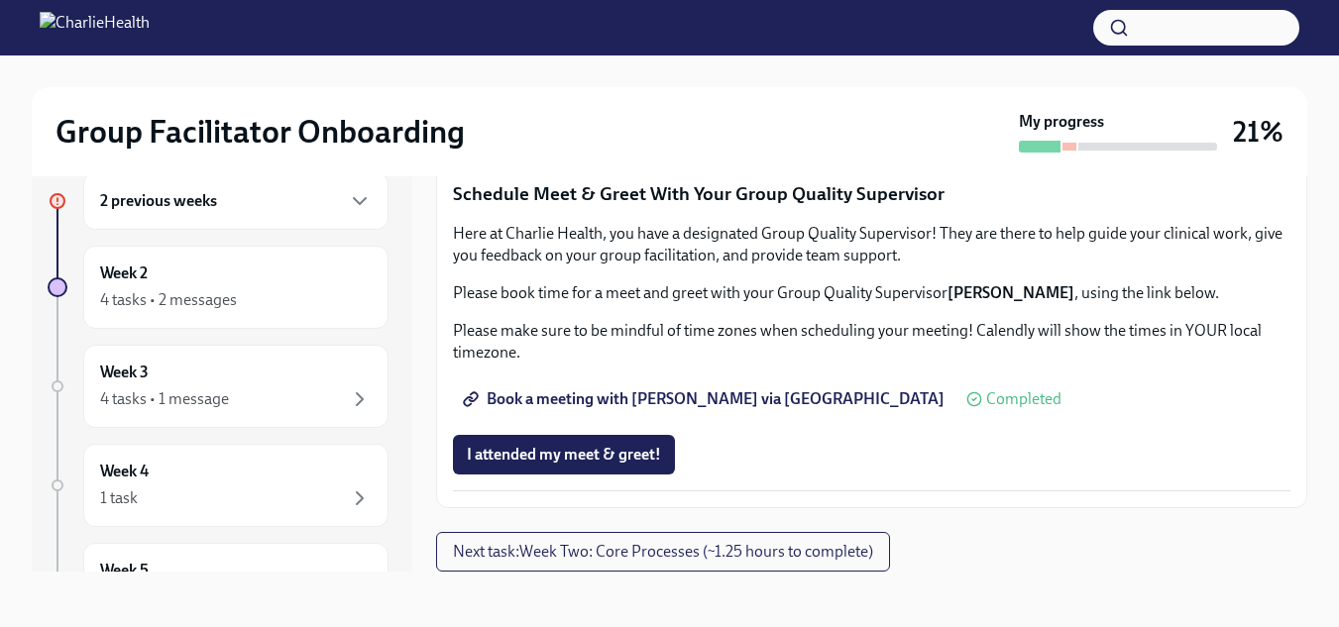
scroll to position [1440, 0]
drag, startPoint x: 734, startPoint y: 227, endPoint x: 786, endPoint y: 389, distance: 169.6
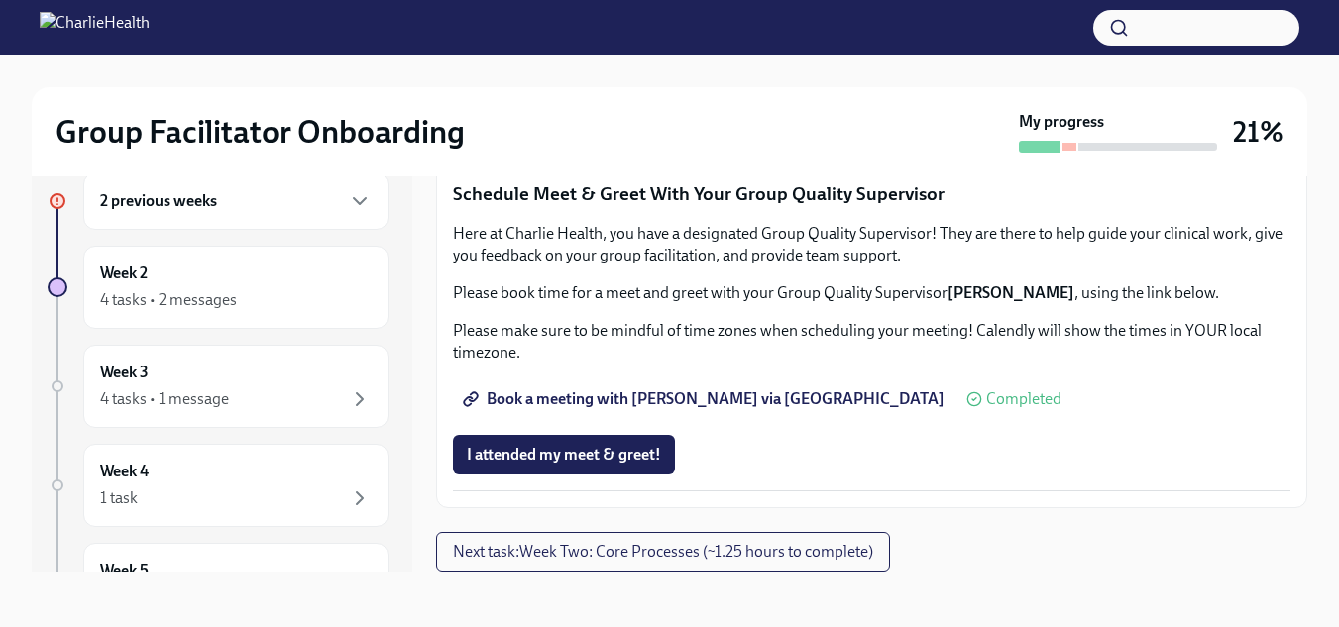
click at [607, 28] on span "Group Observation Instructions" at bounding box center [586, 18] width 238 height 20
click at [684, 83] on span "Complete this form to schedule your observations" at bounding box center [647, 73] width 361 height 20
click at [665, 546] on span "Next task : Week Two: Core Processes (~1.25 hours to complete)" at bounding box center [663, 552] width 420 height 20
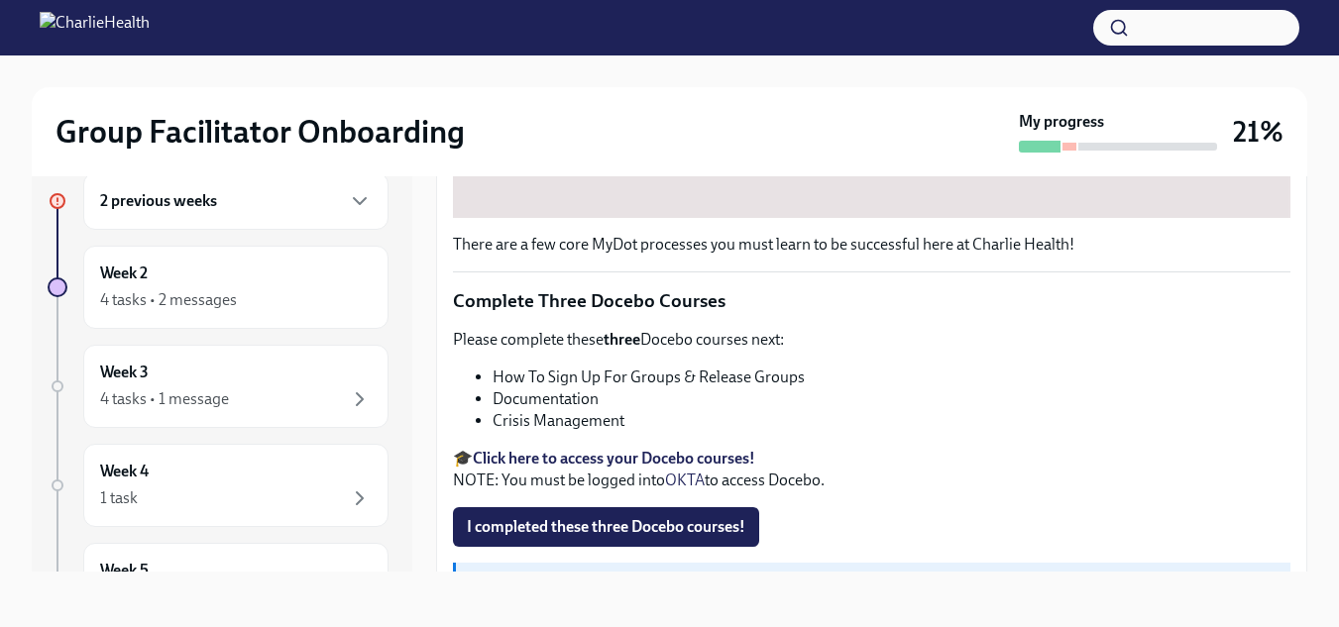
scroll to position [866, 0]
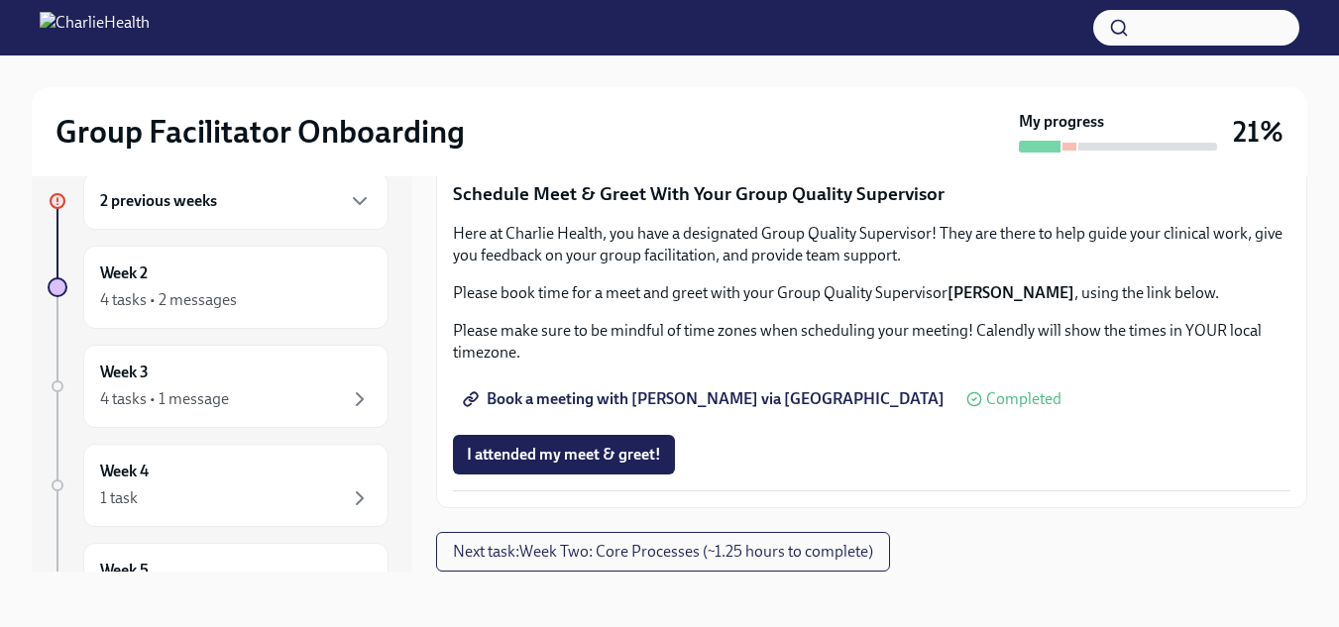
scroll to position [2013, 0]
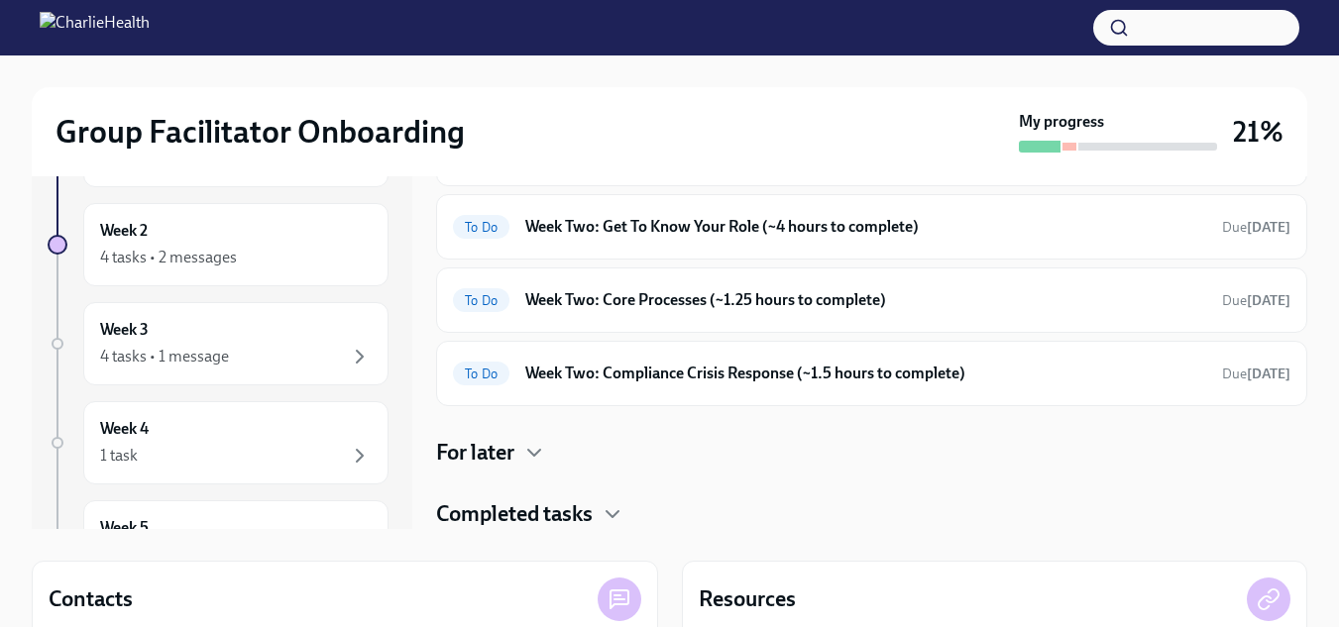
scroll to position [79, 0]
click at [748, 234] on h6 "Week Two: Get To Know Your Role (~4 hours to complete)" at bounding box center [865, 226] width 681 height 22
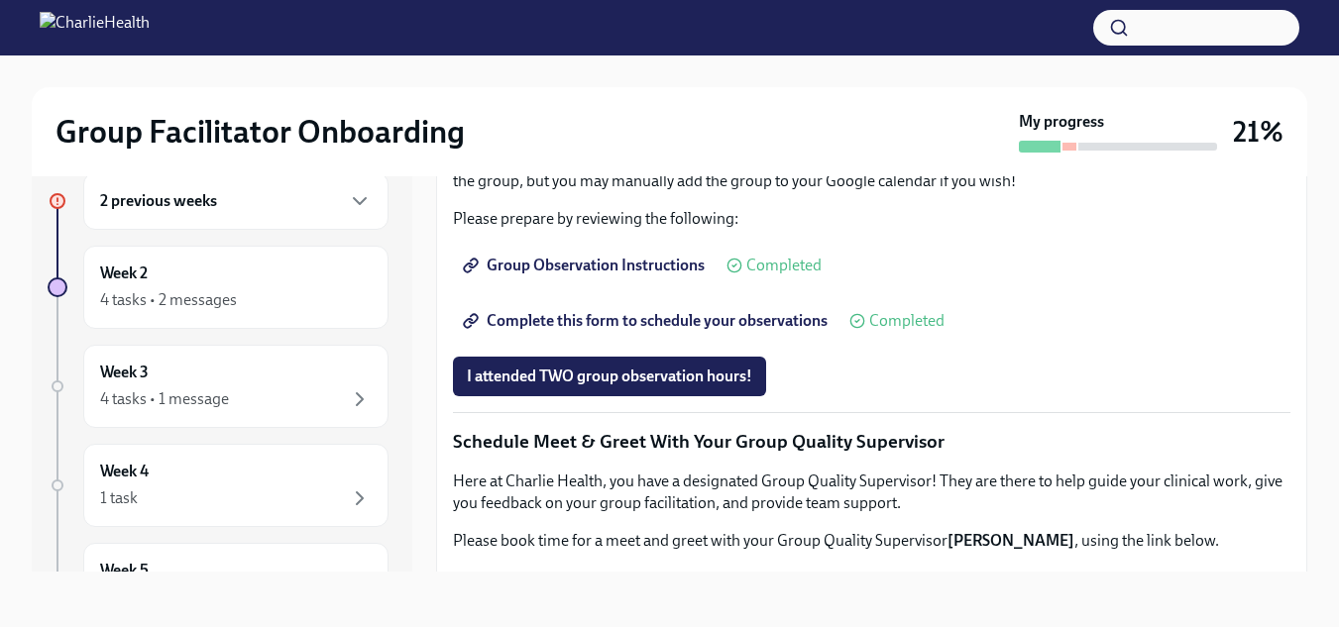
scroll to position [1127, 0]
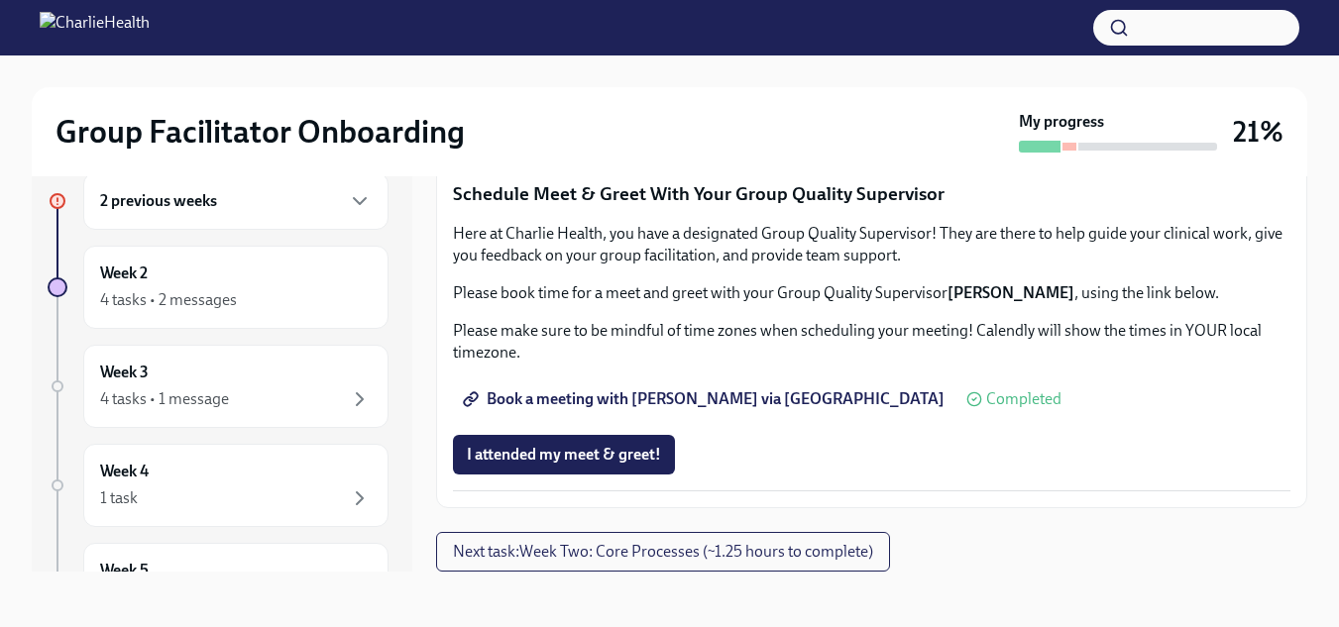
scroll to position [2013, 0]
click at [839, 553] on span "Next task : Week Two: Core Processes (~1.25 hours to complete)" at bounding box center [663, 552] width 420 height 20
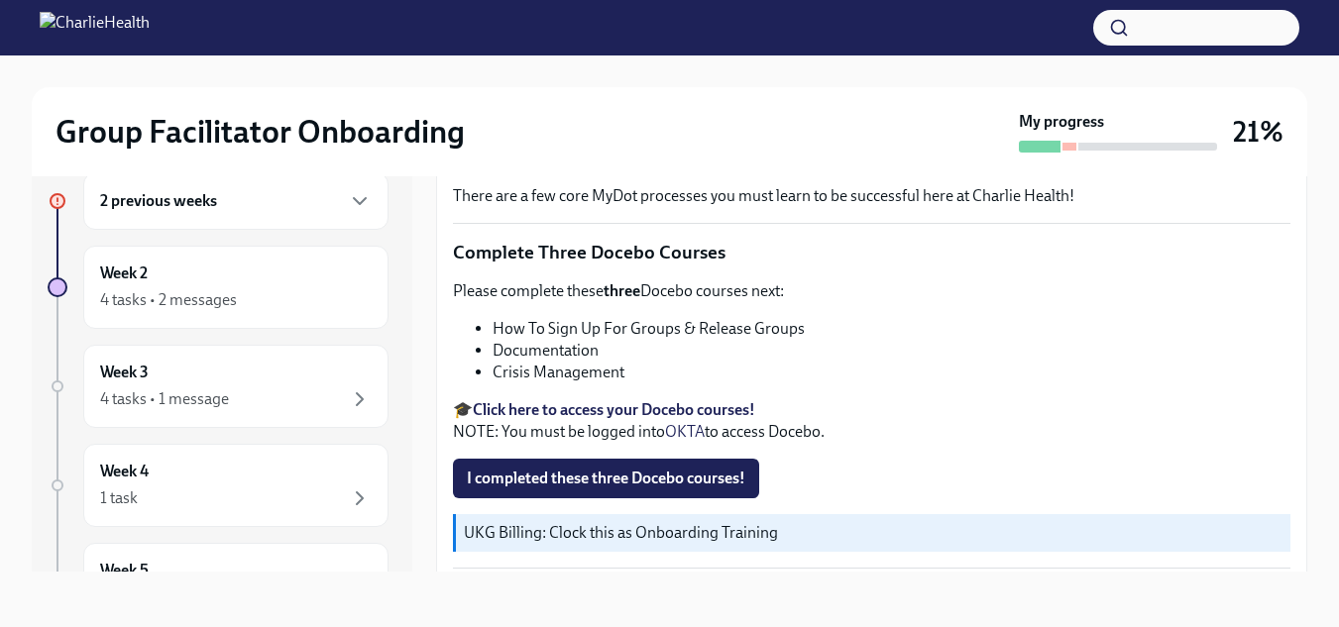
scroll to position [866, 0]
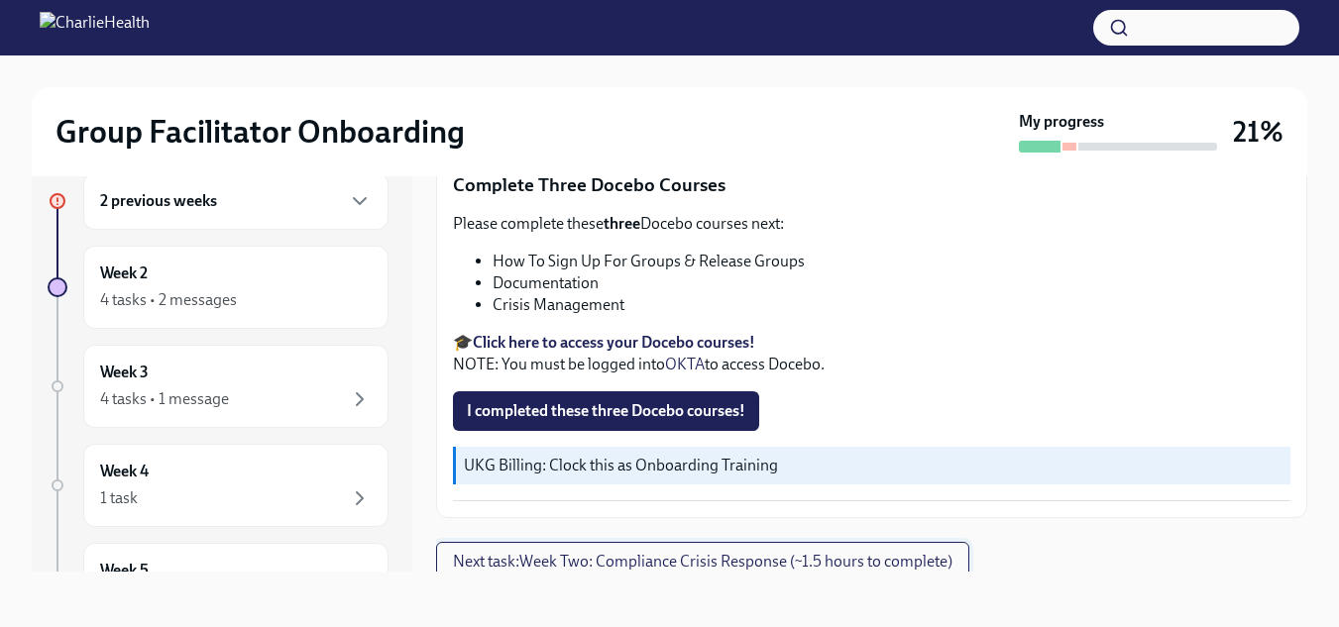
click at [830, 552] on span "Next task : Week Two: Compliance Crisis Response (~1.5 hours to complete)" at bounding box center [703, 562] width 500 height 20
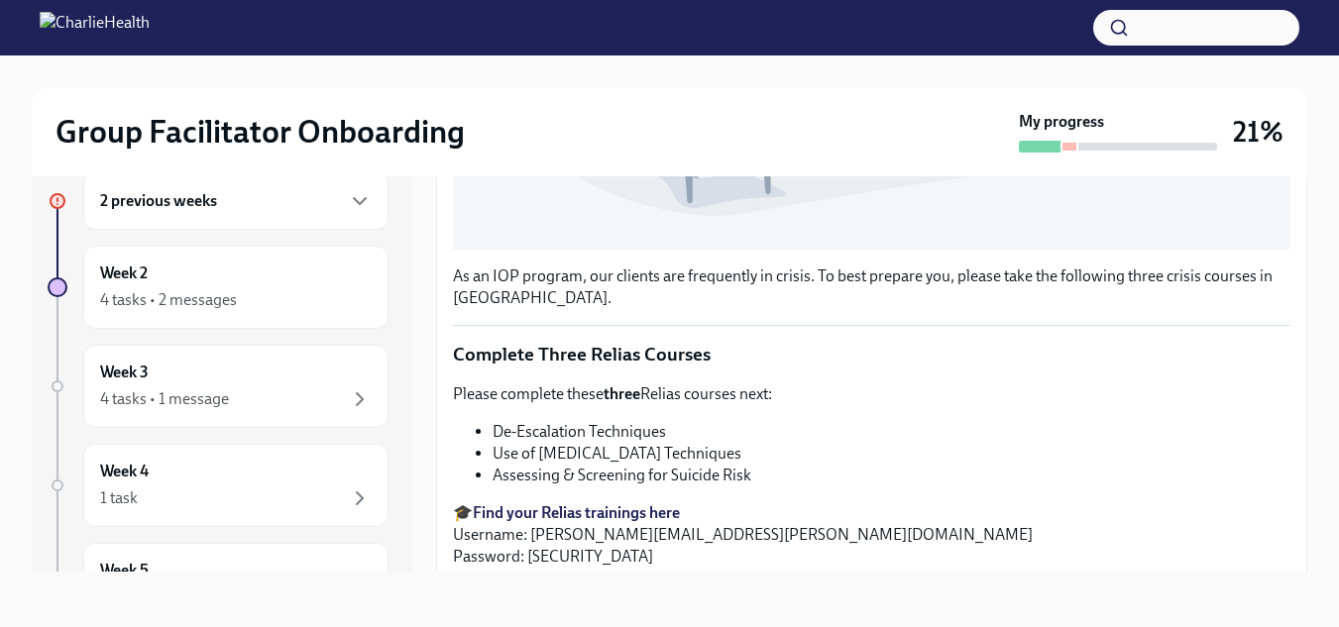
scroll to position [748, 0]
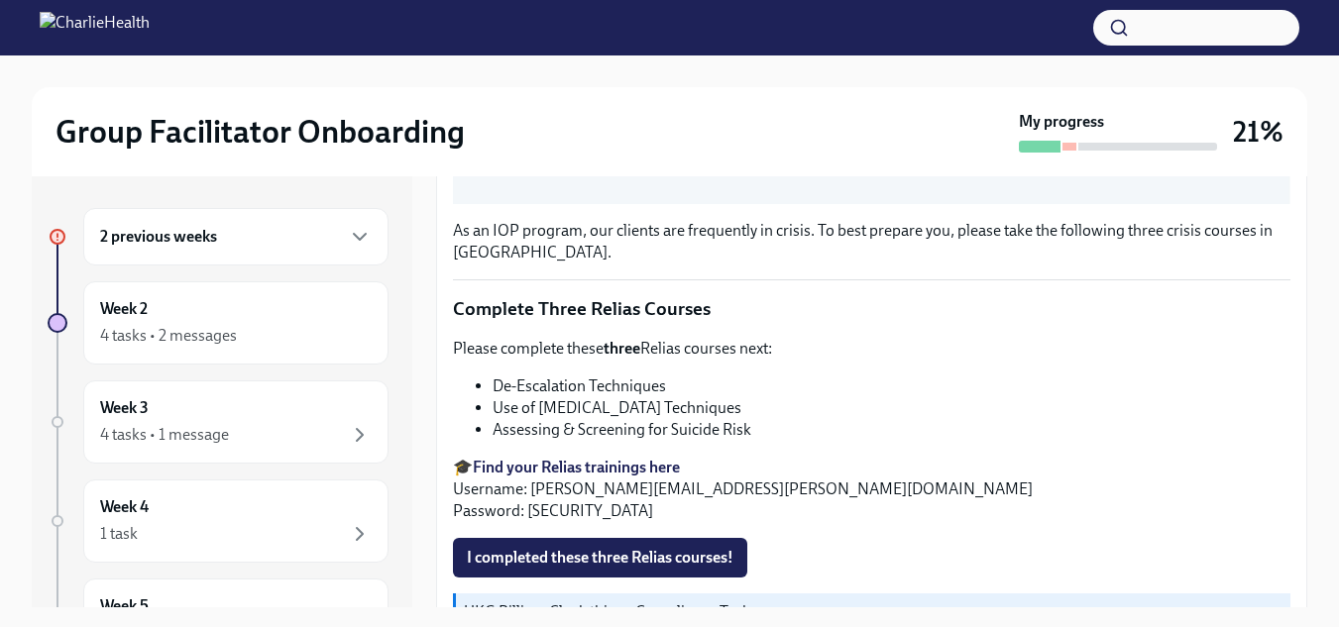
scroll to position [792, 0]
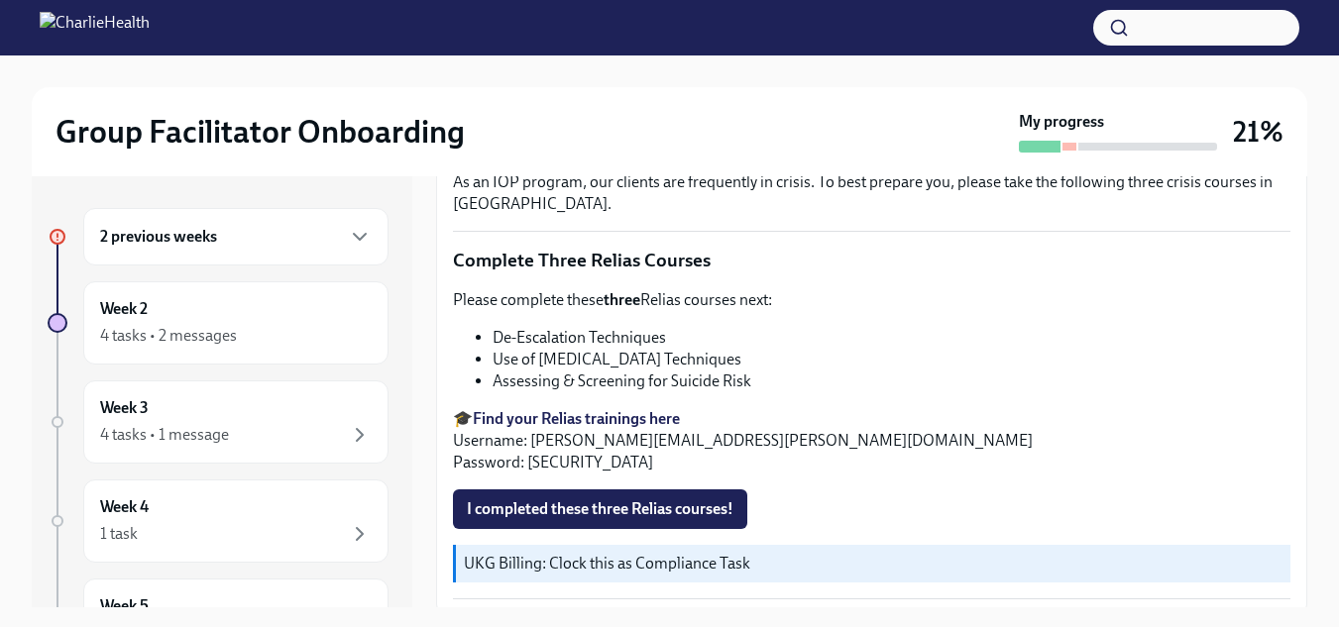
click at [641, 409] on strong "Find your Relias trainings here" at bounding box center [576, 418] width 207 height 19
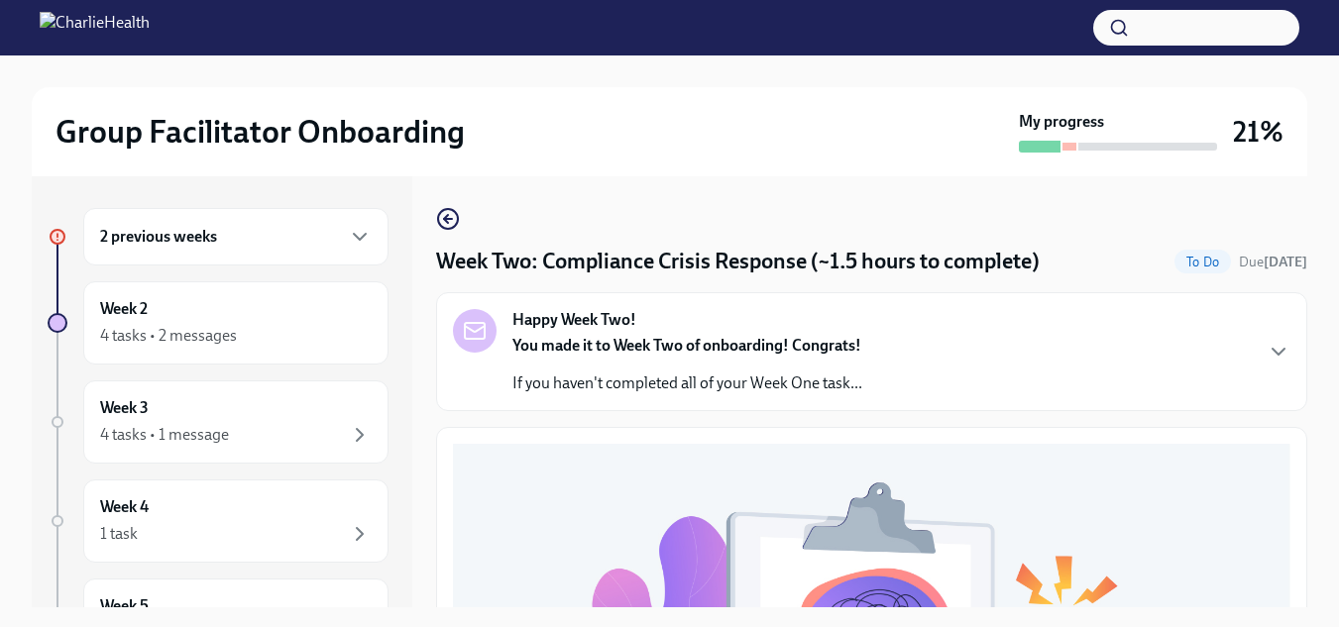
scroll to position [0, 0]
click at [158, 326] on div "4 tasks • 2 messages" at bounding box center [168, 336] width 137 height 22
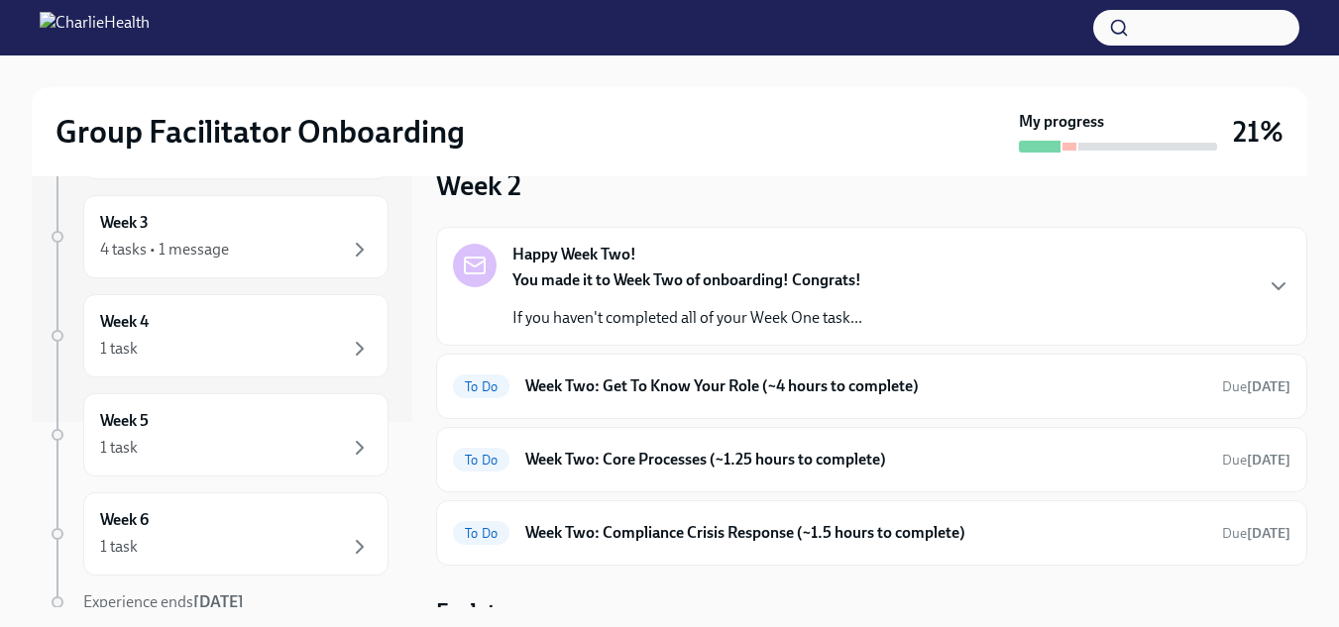
scroll to position [206, 0]
click at [809, 299] on div "You made it to Week Two of onboarding! Congrats! If you haven't completed all o…" at bounding box center [687, 298] width 350 height 59
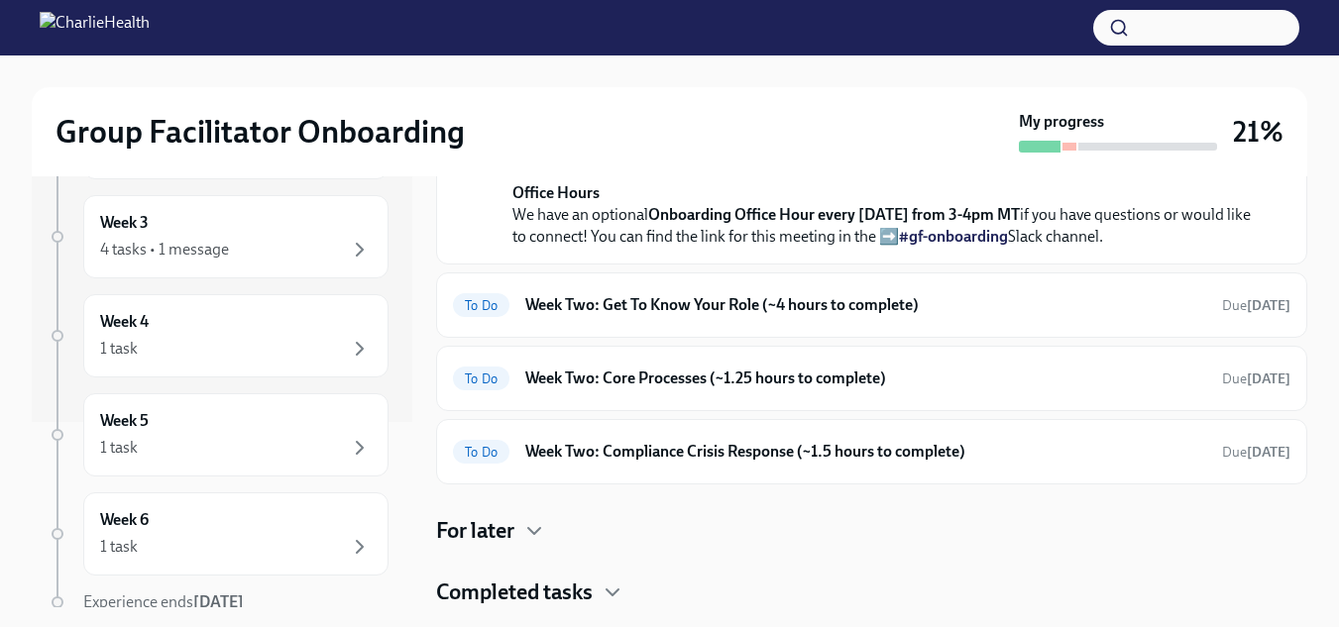
scroll to position [963, 0]
click at [807, 315] on h6 "Week Two: Get To Know Your Role (~4 hours to complete)" at bounding box center [865, 305] width 681 height 22
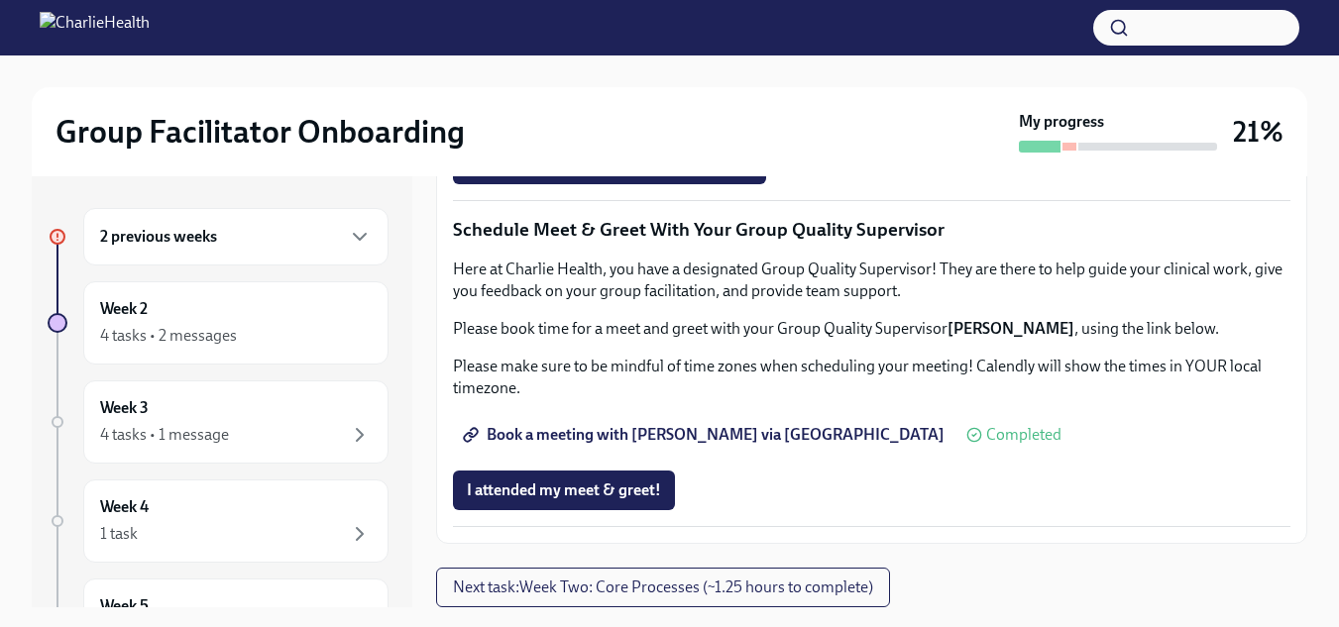
scroll to position [2013, 0]
click at [656, 599] on button "Next task : Week Two: Core Processes (~1.25 hours to complete)" at bounding box center [663, 588] width 454 height 40
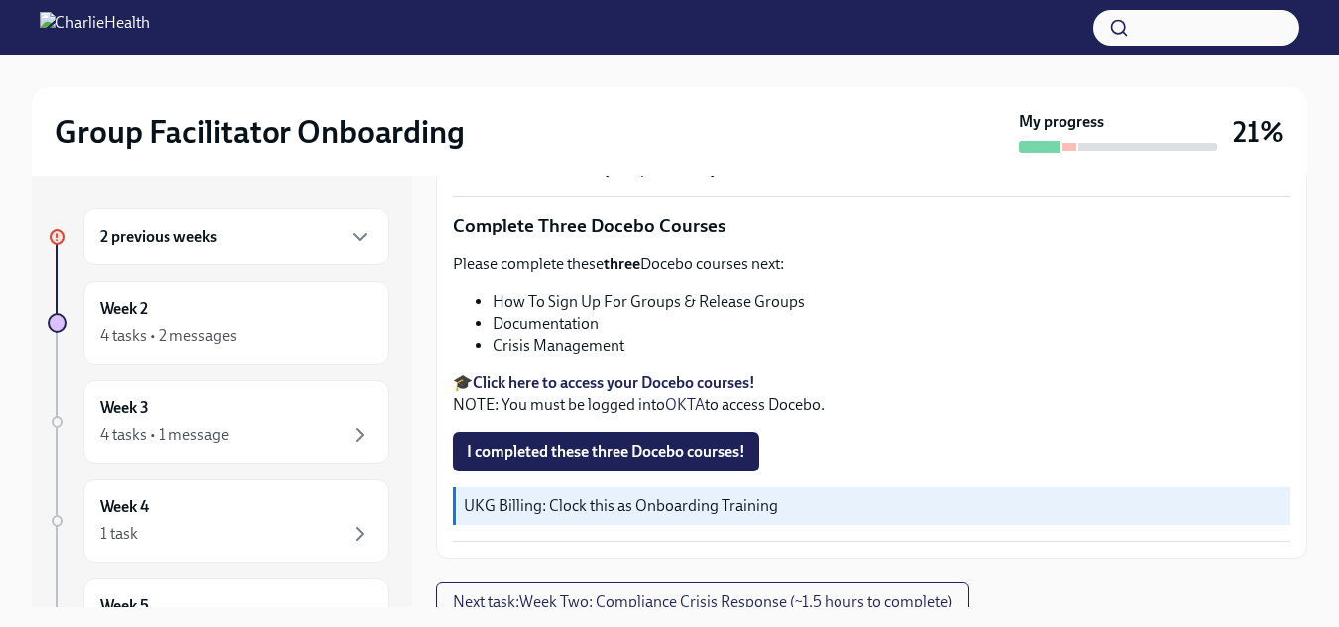
scroll to position [866, 0]
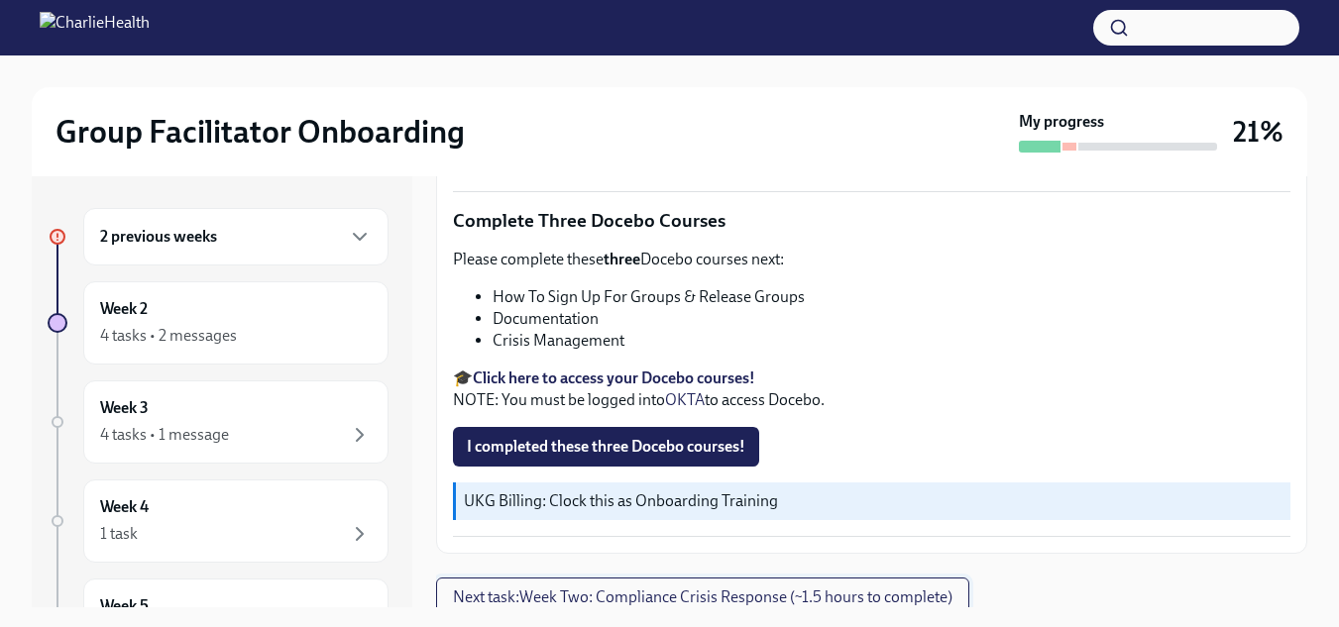
click at [679, 588] on span "Next task : Week Two: Compliance Crisis Response (~1.5 hours to complete)" at bounding box center [703, 598] width 500 height 20
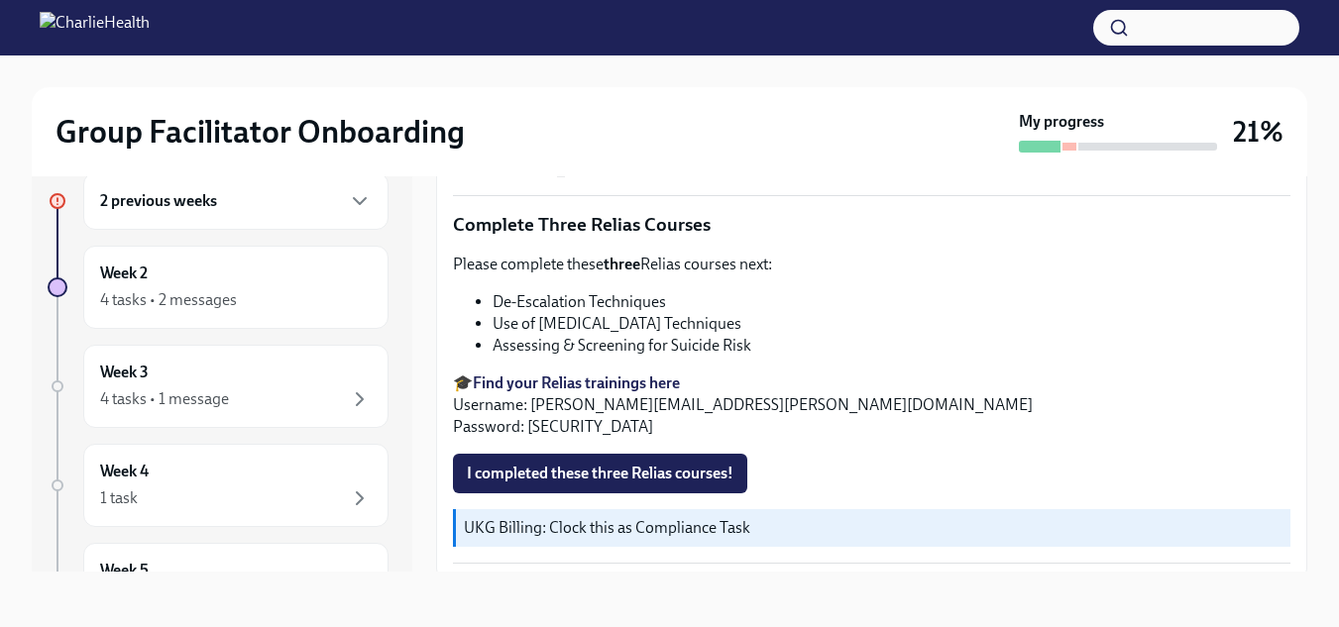
scroll to position [14, 0]
